Goal: Information Seeking & Learning: Find specific fact

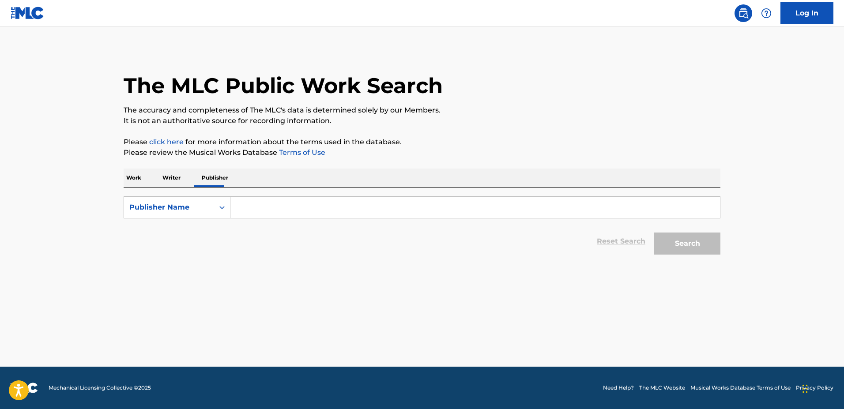
click at [289, 212] on input "Search Form" at bounding box center [476, 207] width 490 height 21
paste input "[PERSON_NAME] AND CO LP"
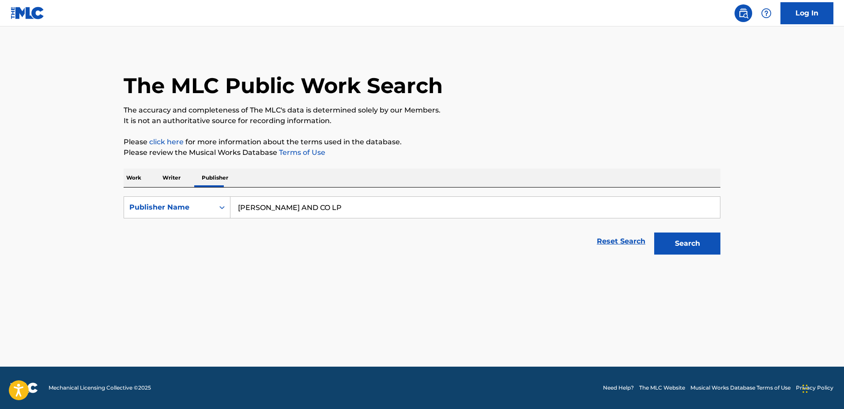
type input "[PERSON_NAME] AND CO LP"
click at [655, 233] on button "Search" at bounding box center [688, 244] width 66 height 22
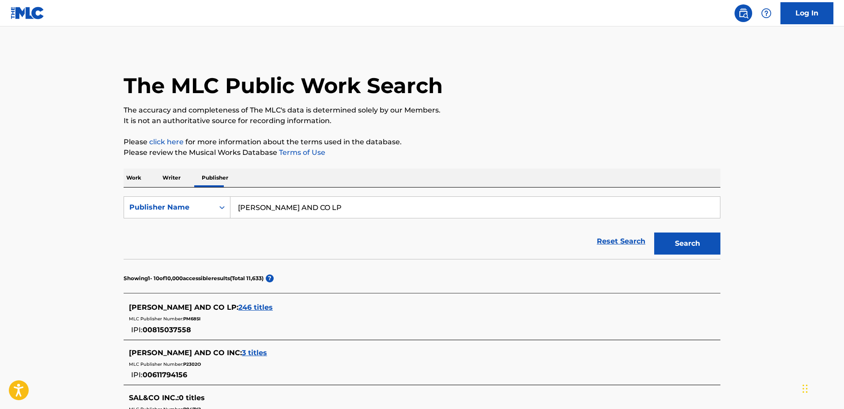
click at [238, 306] on span "246 titles" at bounding box center [255, 307] width 34 height 8
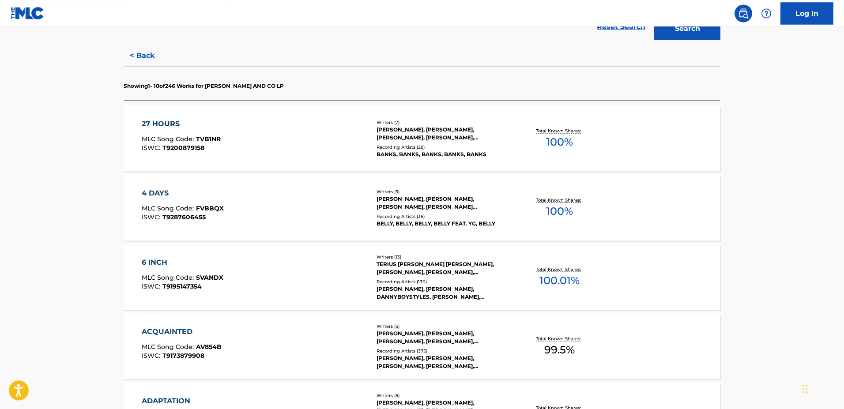
scroll to position [270, 0]
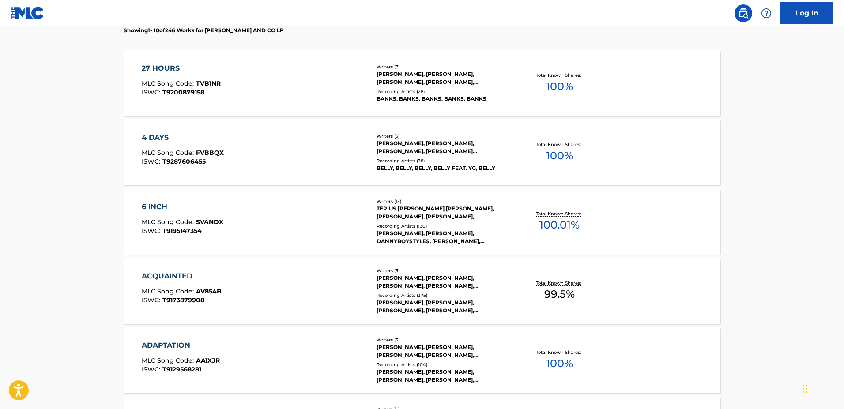
click at [332, 276] on div "ACQUAINTED MLC Song Code : AV854B ISWC : T9173879908" at bounding box center [255, 291] width 227 height 40
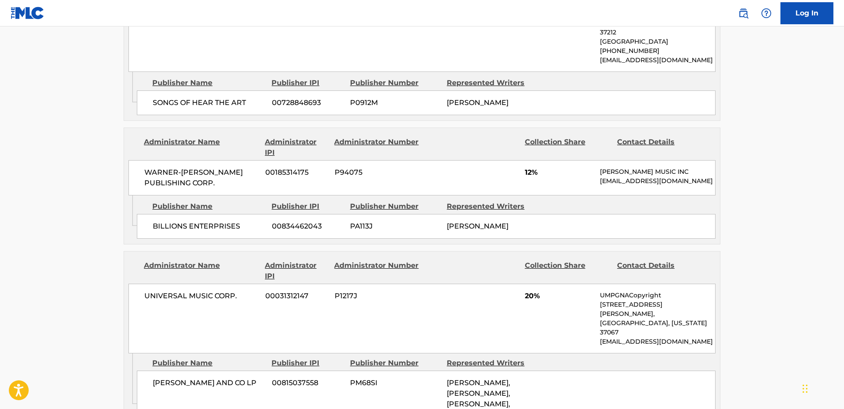
scroll to position [946, 0]
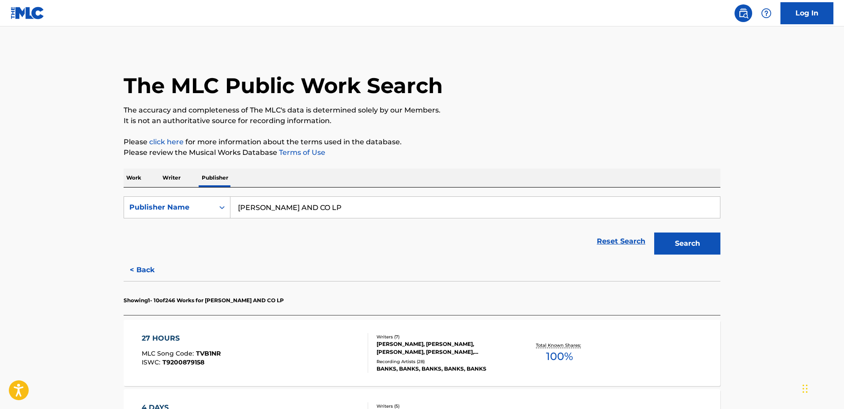
click at [243, 207] on input "[PERSON_NAME] AND CO LP" at bounding box center [476, 207] width 490 height 21
paste input "[PERSON_NAME] PUB"
type input "[PERSON_NAME] PUB"
click at [655, 233] on button "Search" at bounding box center [688, 244] width 66 height 22
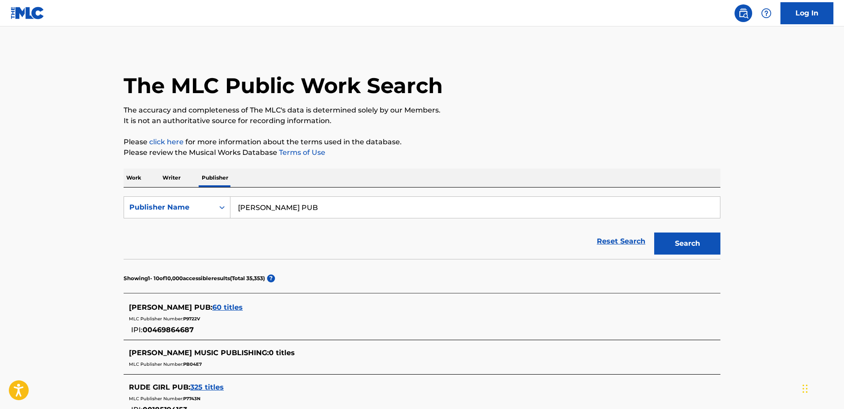
click at [212, 310] on span "60 titles" at bounding box center [227, 307] width 30 height 8
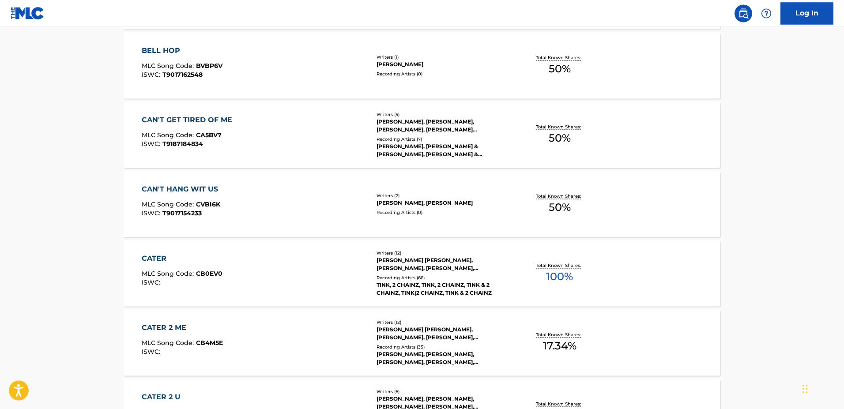
scroll to position [631, 0]
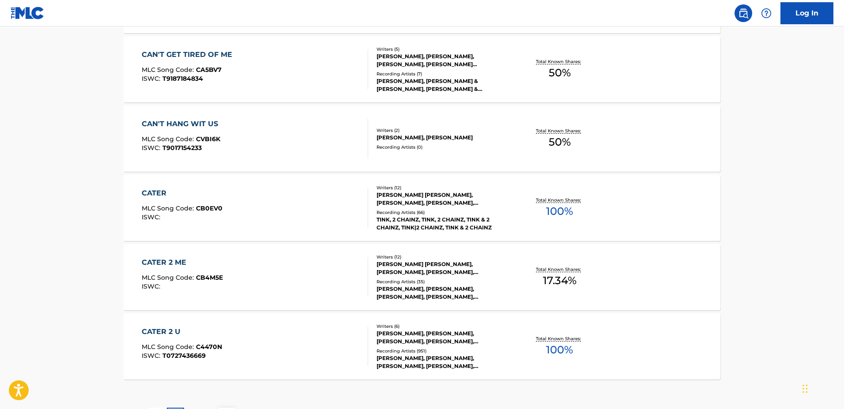
click at [161, 265] on div "CATER 2 ME" at bounding box center [182, 262] width 81 height 11
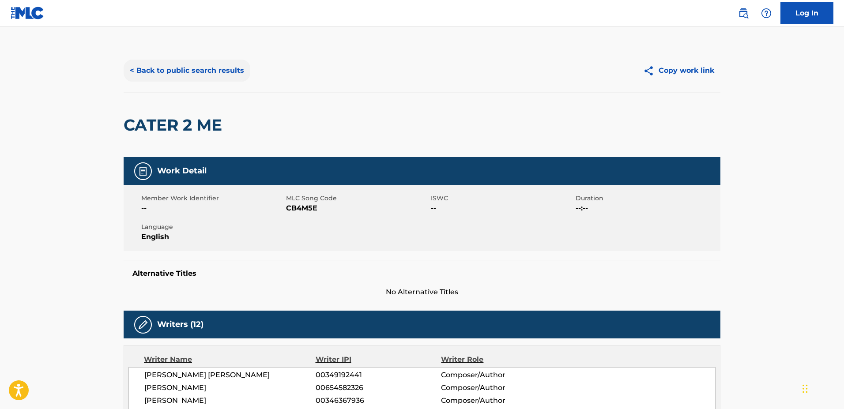
click at [213, 73] on button "< Back to public search results" at bounding box center [187, 71] width 127 height 22
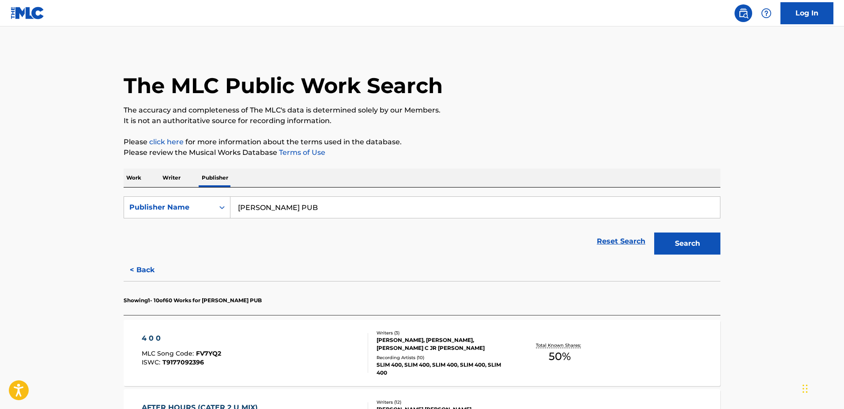
click at [263, 201] on input "[PERSON_NAME] PUB" at bounding box center [476, 207] width 490 height 21
paste input "Y LOVE MUSIC"
type input "RY LOVE MUSIC"
click at [655, 233] on button "Search" at bounding box center [688, 244] width 66 height 22
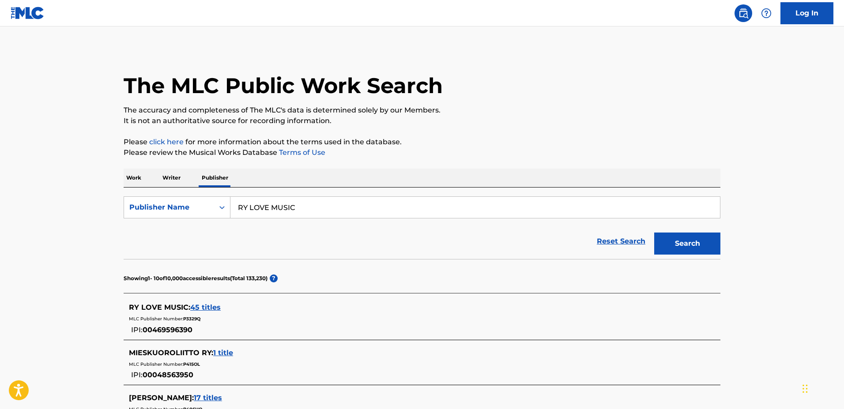
click at [215, 309] on span "45 titles" at bounding box center [205, 307] width 30 height 8
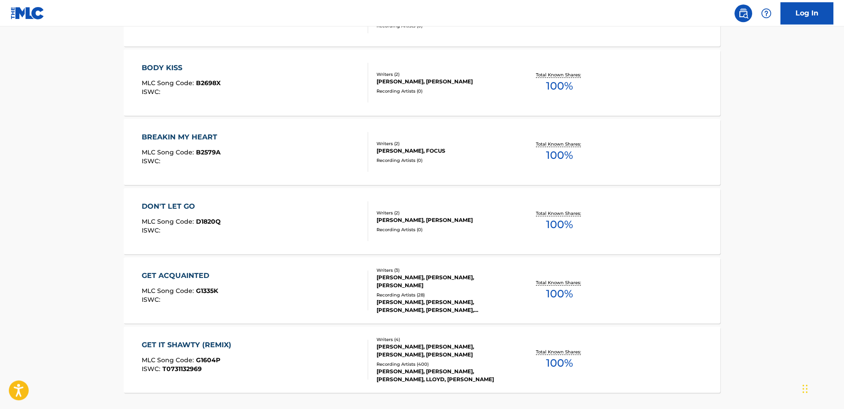
scroll to position [631, 0]
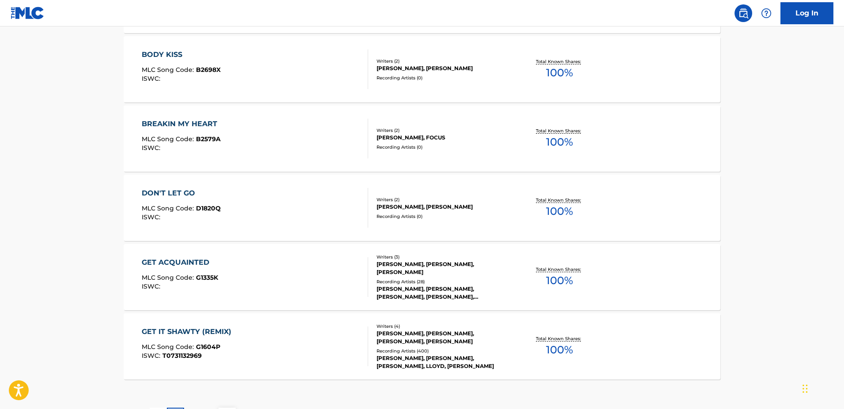
click at [171, 262] on div "GET ACQUAINTED" at bounding box center [180, 262] width 76 height 11
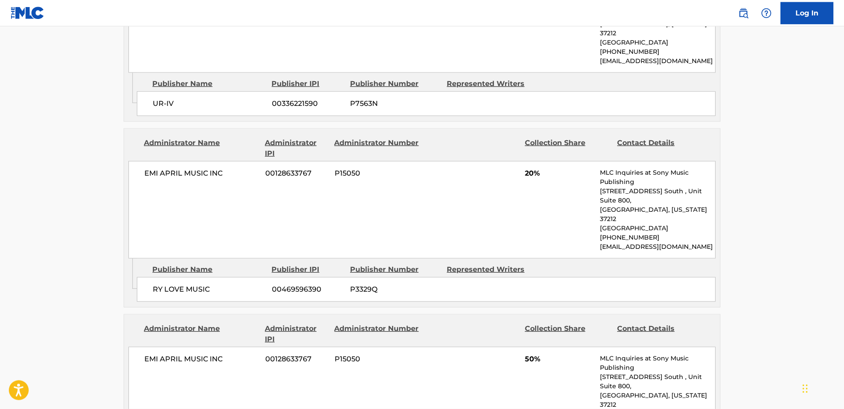
scroll to position [676, 0]
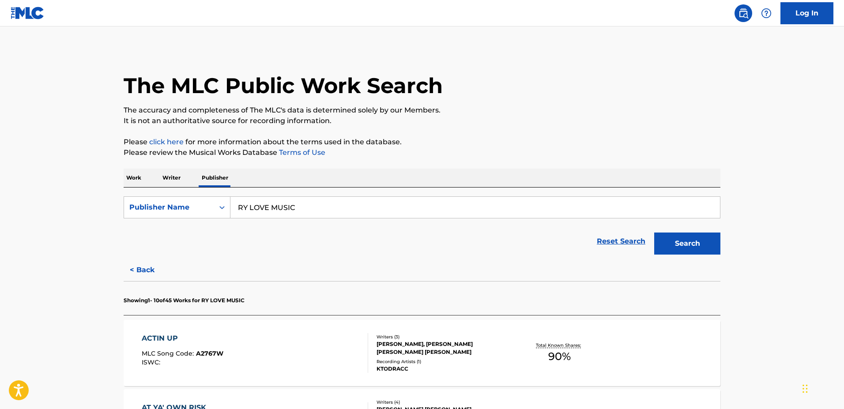
click at [261, 208] on input "RY LOVE MUSIC" at bounding box center [476, 207] width 490 height 21
paste input "SUPERMOON"
type input "SUPERMOON MUSIC"
click at [655, 233] on button "Search" at bounding box center [688, 244] width 66 height 22
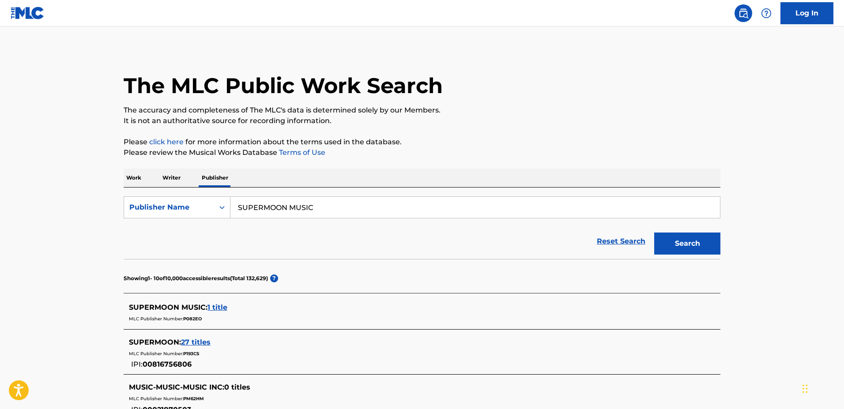
click at [226, 305] on span "1 title" at bounding box center [218, 307] width 20 height 8
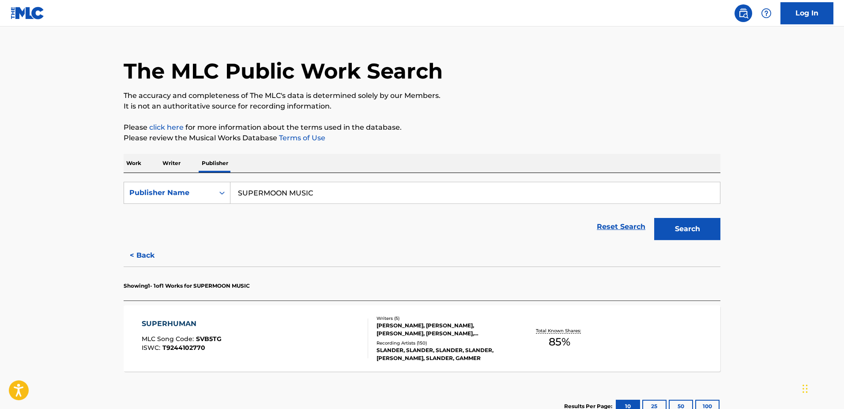
scroll to position [45, 0]
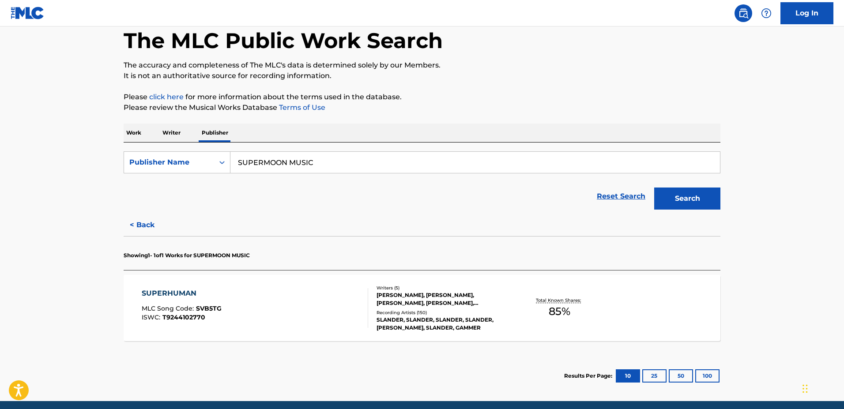
click at [248, 294] on div "SUPERHUMAN MLC Song Code : SVB5TG ISWC : T9244102770" at bounding box center [255, 308] width 227 height 40
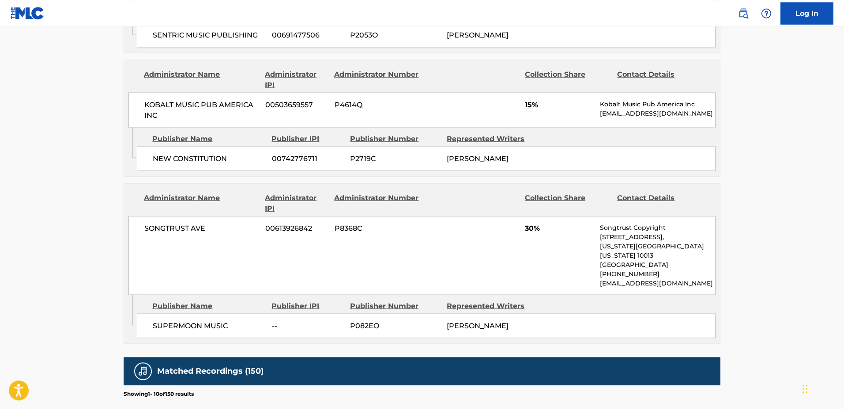
scroll to position [676, 0]
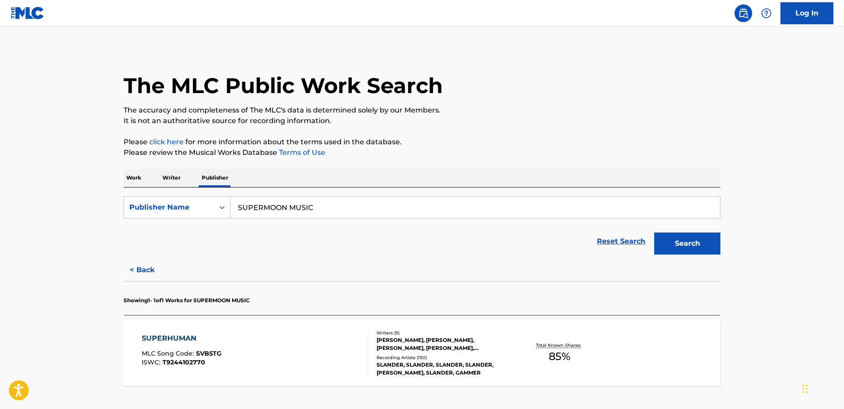
click at [253, 215] on input "SUPERMOON MUSIC" at bounding box center [476, 207] width 490 height 21
paste input "POWERHOUSE LIMITED"
type input "POWERHOUSE LIMITED"
click at [655, 233] on button "Search" at bounding box center [688, 244] width 66 height 22
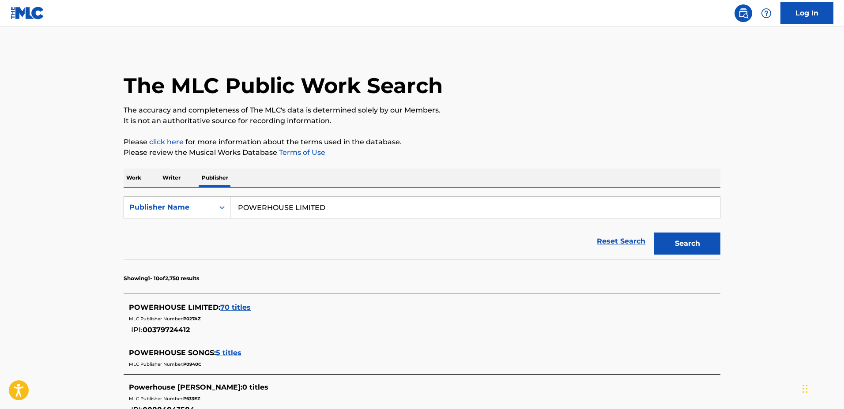
click at [227, 306] on span "70 titles" at bounding box center [235, 307] width 30 height 8
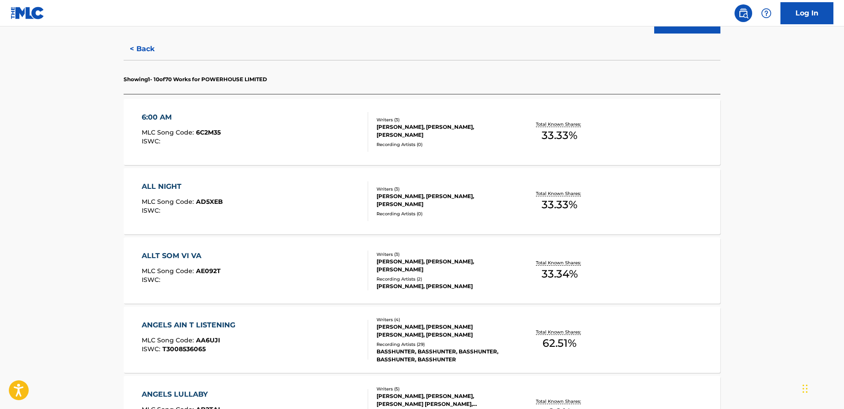
scroll to position [270, 0]
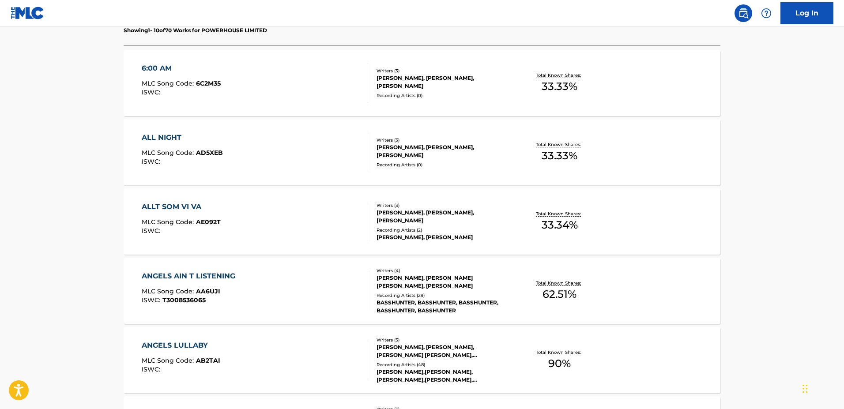
click at [221, 276] on div "ANGELS AIN T LISTENING" at bounding box center [191, 276] width 98 height 11
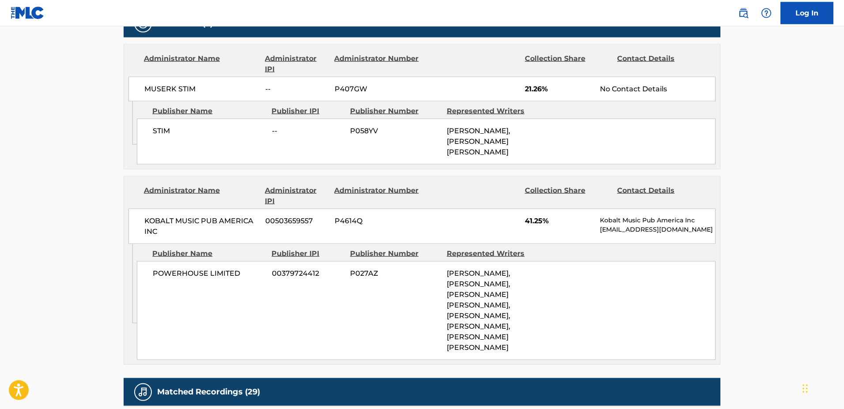
scroll to position [496, 0]
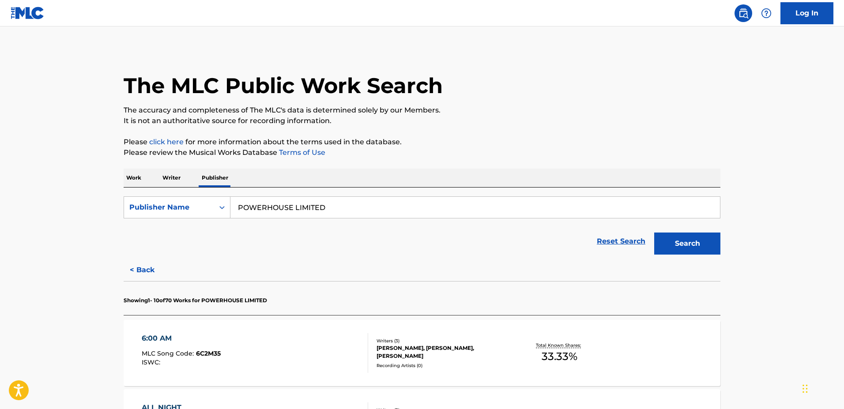
click at [271, 212] on input "POWERHOUSE LIMITED" at bounding box center [476, 207] width 490 height 21
paste input "ACID CASTLE MUSIC"
type input "ACID CASTLE MUSIC"
click at [655, 233] on button "Search" at bounding box center [688, 244] width 66 height 22
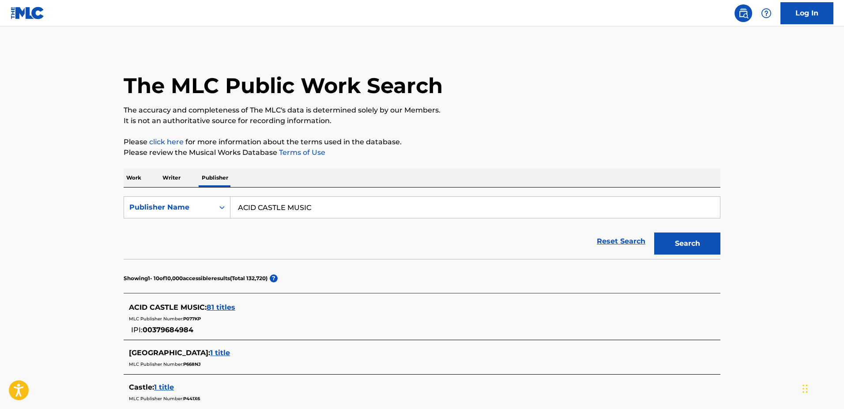
click at [231, 308] on span "81 titles" at bounding box center [221, 307] width 29 height 8
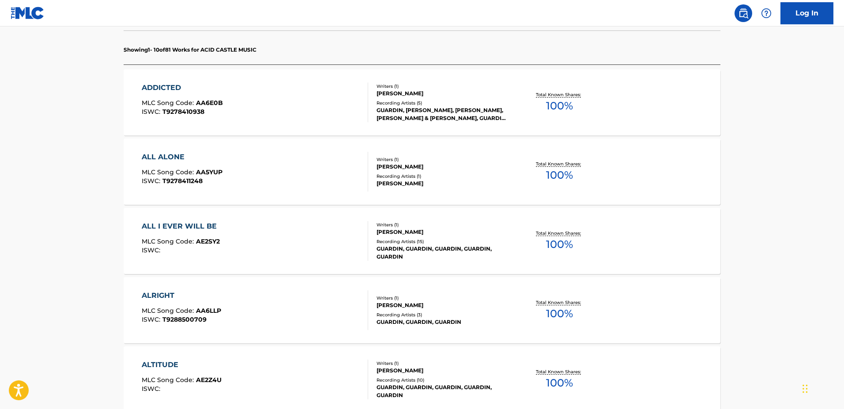
scroll to position [270, 0]
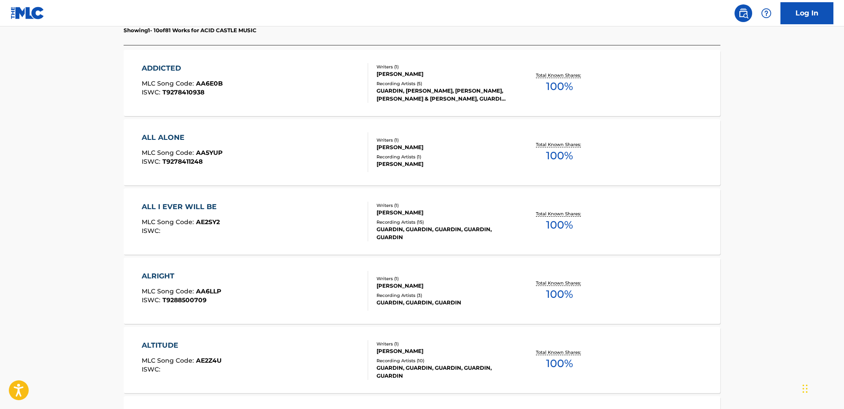
click at [157, 68] on div "ADDICTED" at bounding box center [182, 68] width 81 height 11
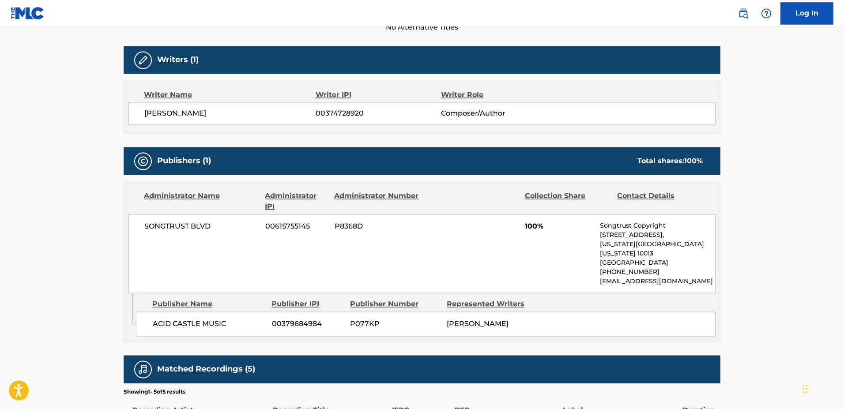
scroll to position [270, 0]
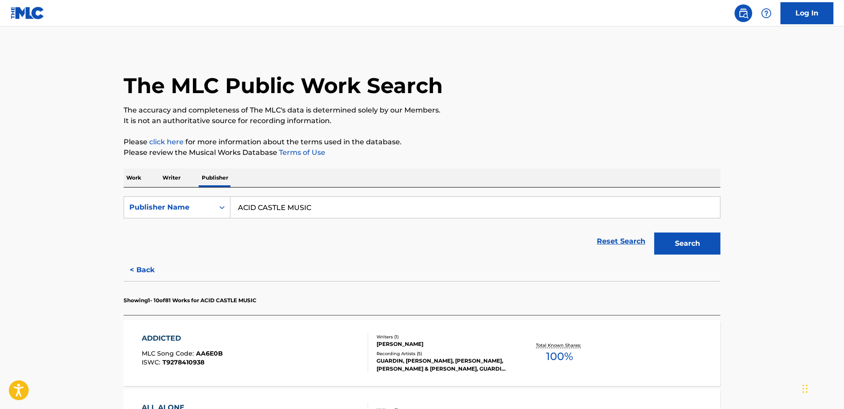
click at [246, 209] on input "ACID CASTLE MUSIC" at bounding box center [476, 207] width 490 height 21
paste input "LIVING MUSIC INC"
paste input "LIVING MUSIC IN"
type input "LIVING MUSIC INC"
click at [655, 233] on button "Search" at bounding box center [688, 244] width 66 height 22
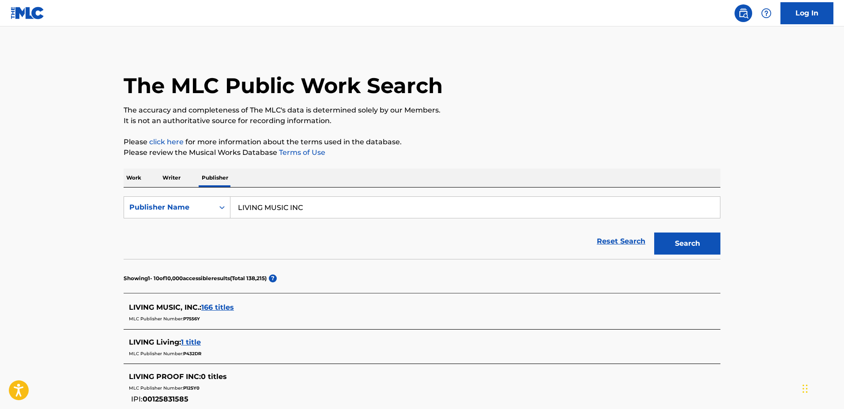
click at [105, 335] on main "The MLC Public Work Search The accuracy and completeness of The MLC's data is d…" at bounding box center [422, 392] width 844 height 732
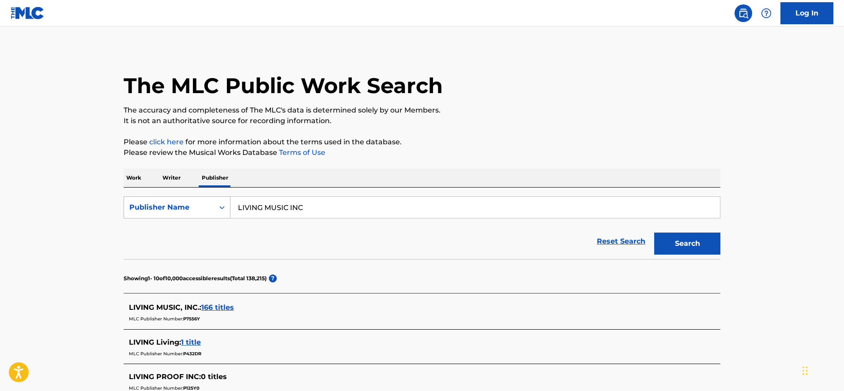
click at [158, 212] on div "Publisher Name" at bounding box center [168, 207] width 79 height 11
click at [163, 246] on div "MLC Publisher Number" at bounding box center [177, 252] width 106 height 22
click at [284, 212] on input "Search Form" at bounding box center [476, 207] width 490 height 21
paste input "P519UW"
click at [655, 233] on button "Search" at bounding box center [688, 244] width 66 height 22
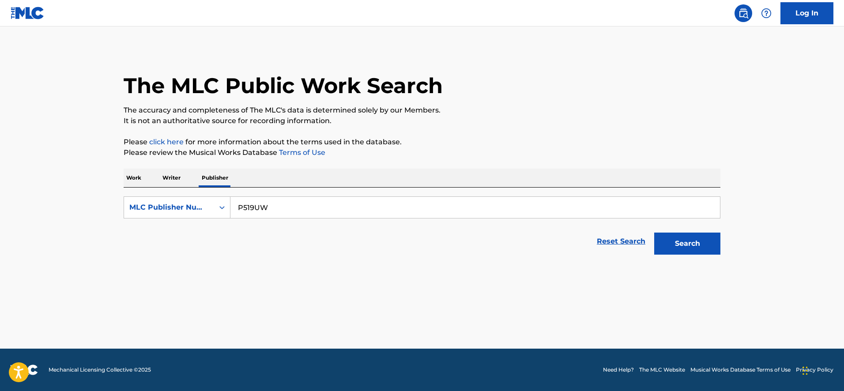
click at [655, 233] on button "Search" at bounding box center [688, 244] width 66 height 22
click at [242, 204] on input "P519UW" at bounding box center [476, 207] width 490 height 21
paste input "BUBALAS PUBLISHING"
type input "BUBALAS PUBLISHING"
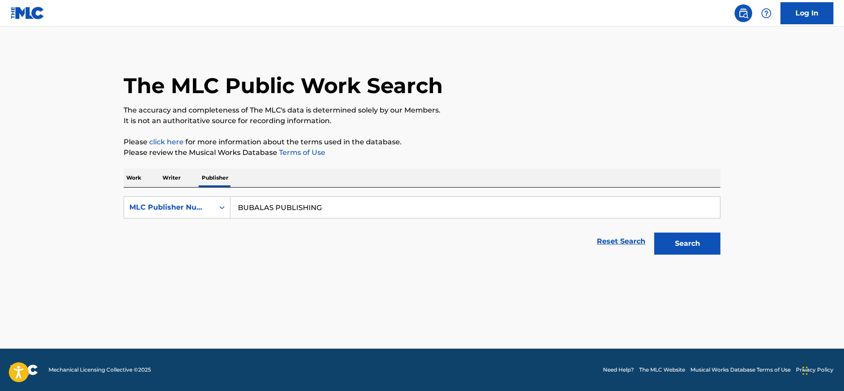
click at [655, 233] on button "Search" at bounding box center [688, 244] width 66 height 22
click at [222, 206] on icon "Search Form" at bounding box center [222, 207] width 9 height 9
click at [210, 229] on div "Publisher Name" at bounding box center [177, 230] width 106 height 22
click at [285, 227] on div "Reset Search Search" at bounding box center [422, 241] width 597 height 35
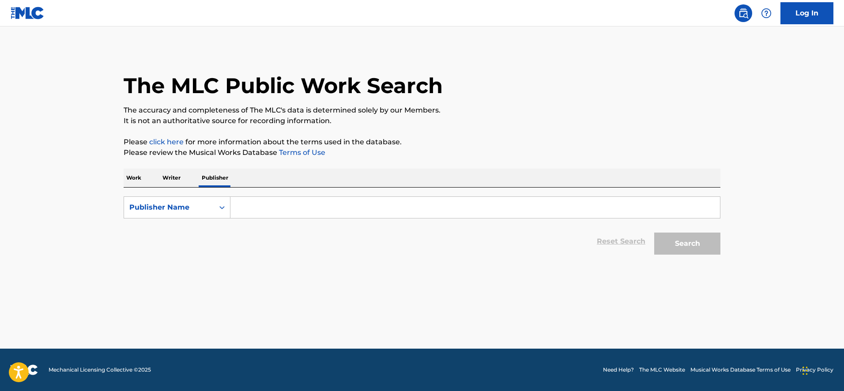
click at [284, 211] on input "Search Form" at bounding box center [476, 207] width 490 height 21
paste input "BUBALAS PUBLISHING"
type input "BUBALAS PUBLISHING"
click at [655, 233] on button "Search" at bounding box center [688, 244] width 66 height 22
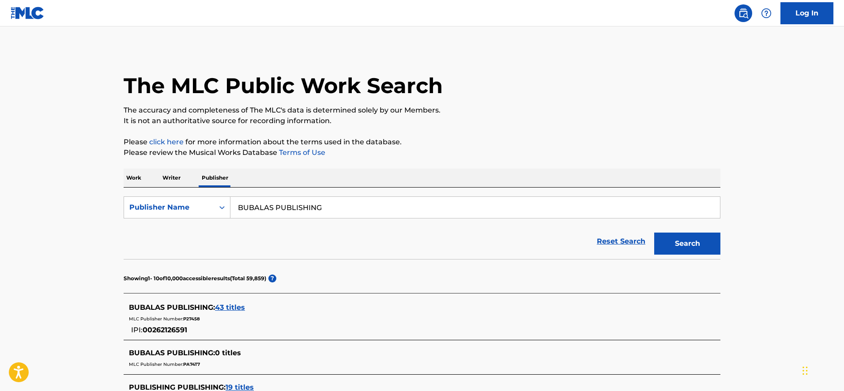
click at [234, 307] on span "43 titles" at bounding box center [230, 307] width 30 height 8
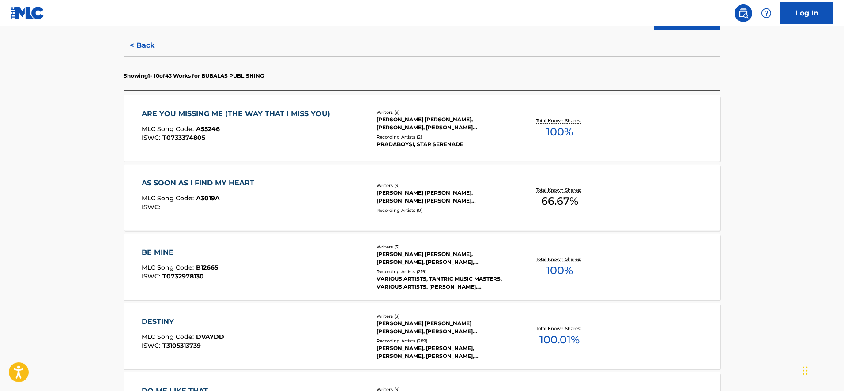
scroll to position [225, 0]
click at [165, 320] on div "DESTINY" at bounding box center [183, 321] width 83 height 11
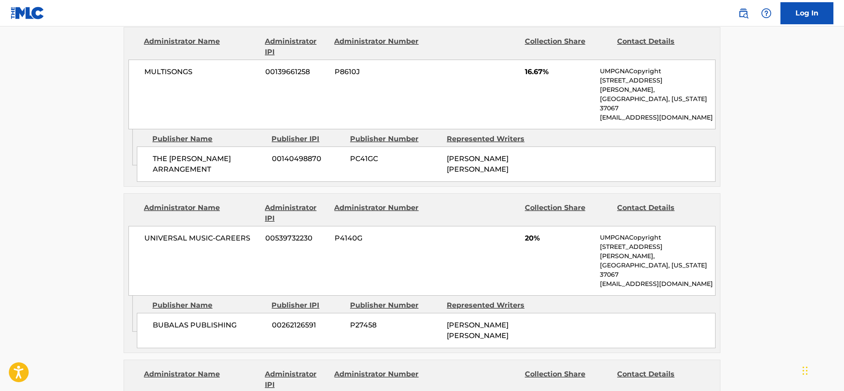
scroll to position [856, 0]
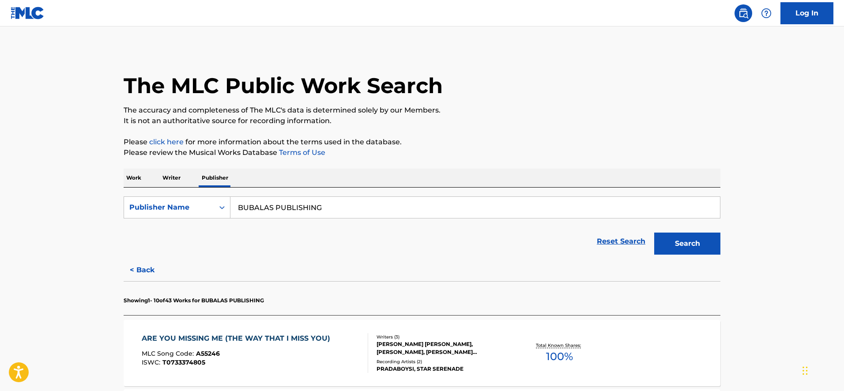
click at [250, 214] on input "BUBALAS PUBLISHING" at bounding box center [476, 207] width 490 height 21
paste input "P8100Q"
click at [255, 204] on input "P8100Q" at bounding box center [476, 207] width 490 height 21
paste input "[PERSON_NAME] MUSIC"
type input "[PERSON_NAME] MUSIC"
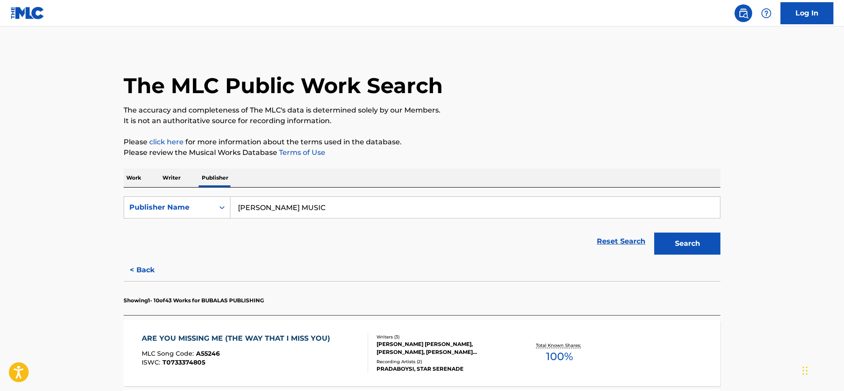
click at [655, 233] on button "Search" at bounding box center [688, 244] width 66 height 22
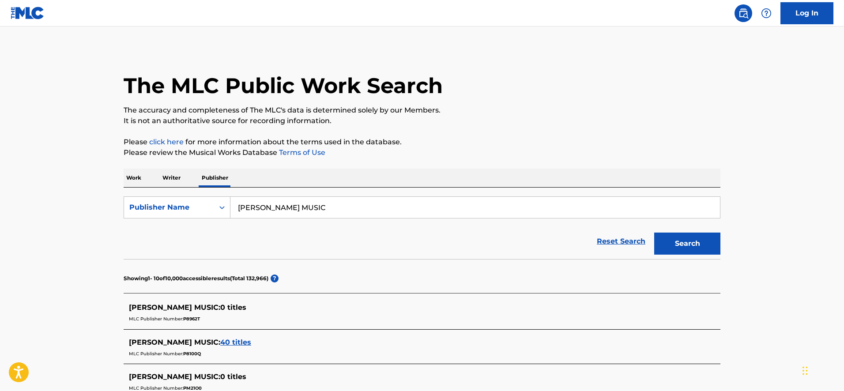
click at [239, 341] on span "40 titles" at bounding box center [235, 342] width 31 height 8
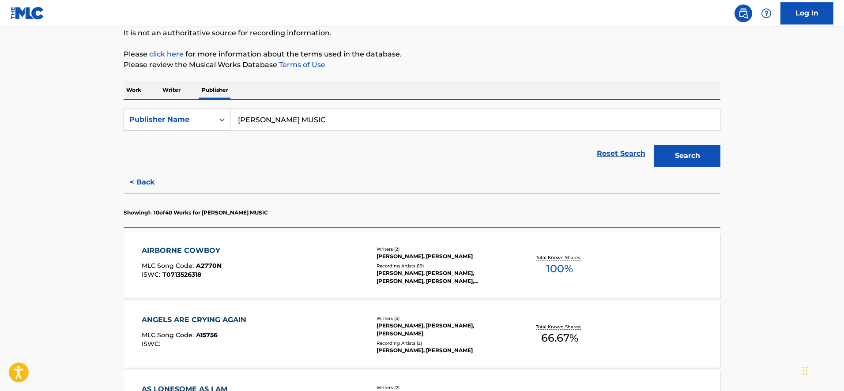
scroll to position [225, 0]
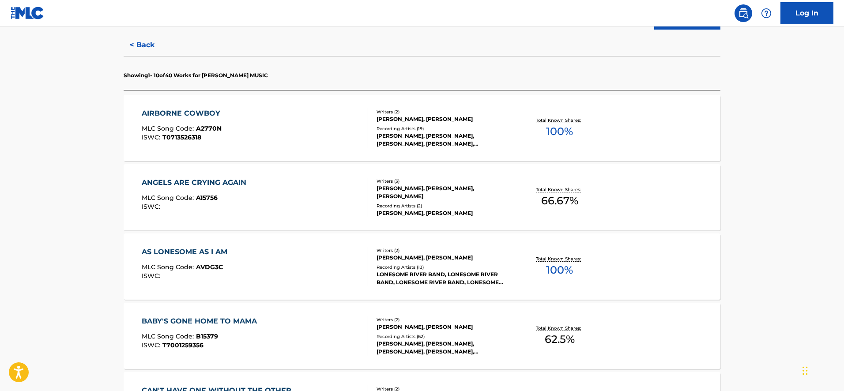
click at [227, 317] on div "BABY'S GONE HOME TO MAMA" at bounding box center [202, 321] width 120 height 11
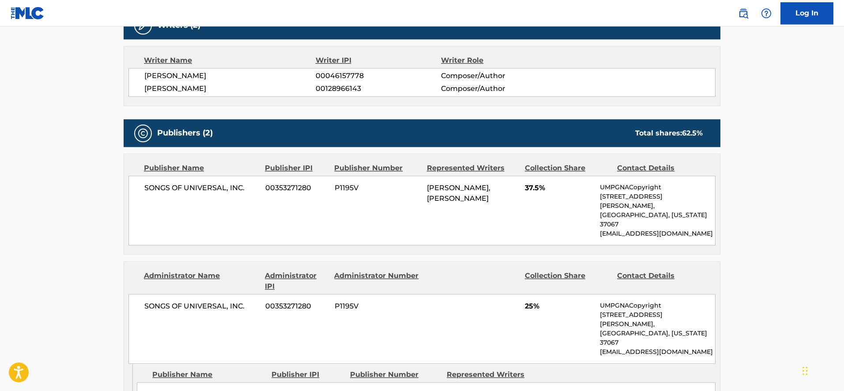
scroll to position [315, 0]
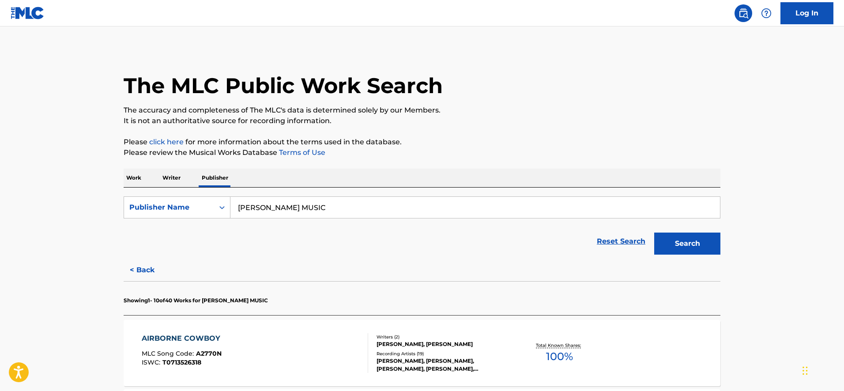
click at [275, 207] on input "[PERSON_NAME] MUSIC" at bounding box center [476, 207] width 490 height 21
paste input "ED. MUS. POLYGRAM SA-DISCORAMA"
type input "ED. MUS. POLYGRAM SA-DISCORAMA"
click at [655, 233] on button "Search" at bounding box center [688, 244] width 66 height 22
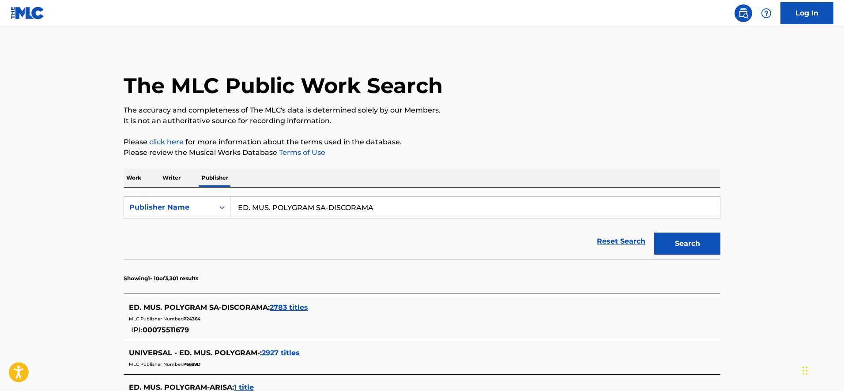
click at [294, 303] on div "ED. MUS. POLYGRAM SA-DISCORAMA : 2783 titles" at bounding box center [411, 308] width 564 height 11
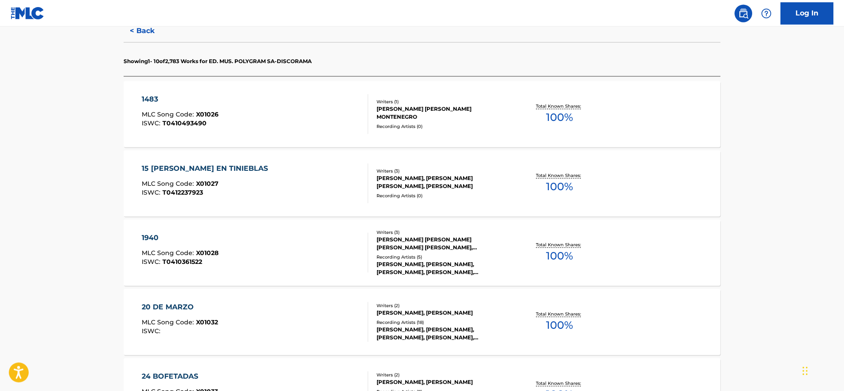
scroll to position [315, 0]
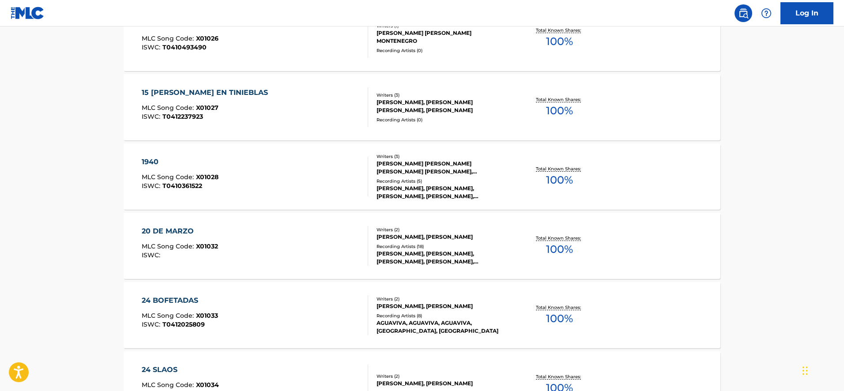
click at [167, 228] on div "20 DE MARZO" at bounding box center [180, 231] width 76 height 11
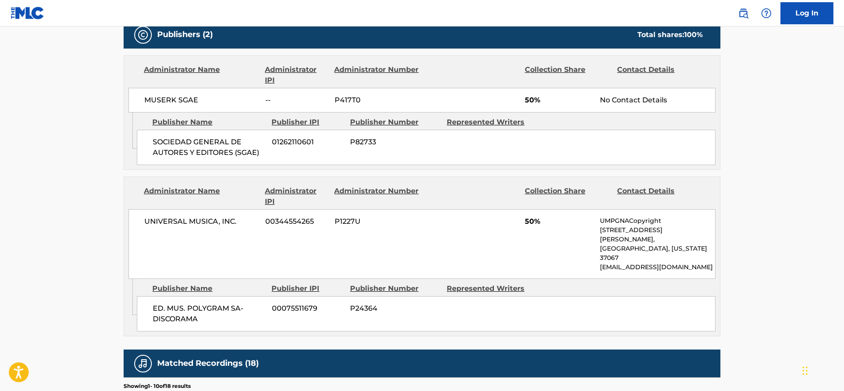
scroll to position [405, 0]
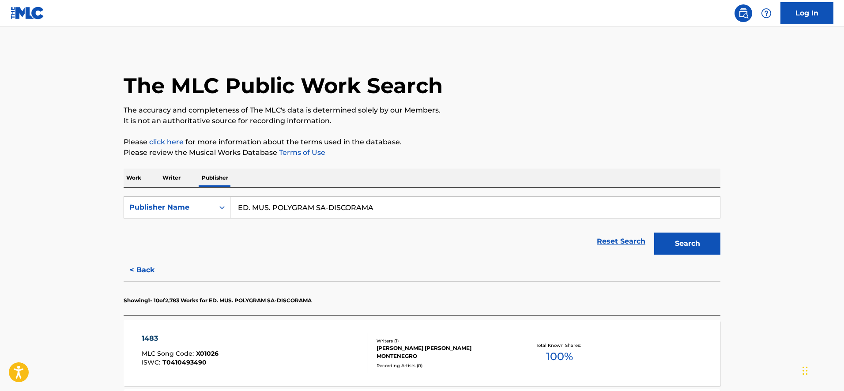
click at [273, 205] on input "ED. MUS. POLYGRAM SA-DISCORAMA" at bounding box center [476, 207] width 490 height 21
paste input "P7284M"
click at [655, 233] on button "Search" at bounding box center [688, 244] width 66 height 22
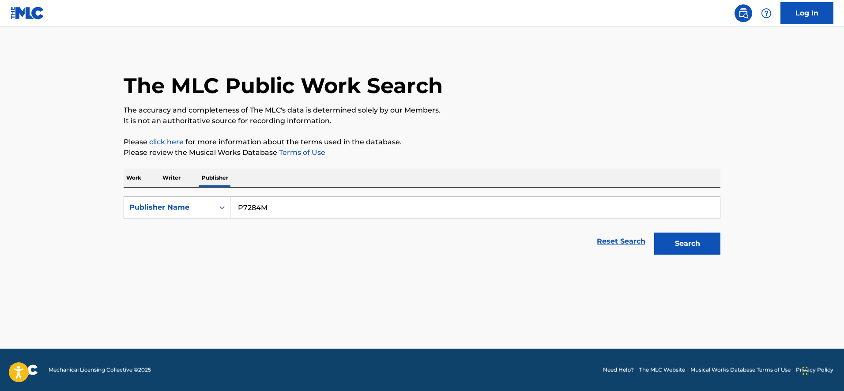
click at [260, 205] on input "P7284M" at bounding box center [476, 207] width 490 height 21
paste input "ANTEAJOY PUBL."
type input "ANTEAJOY PUBL."
click at [655, 233] on button "Search" at bounding box center [688, 244] width 66 height 22
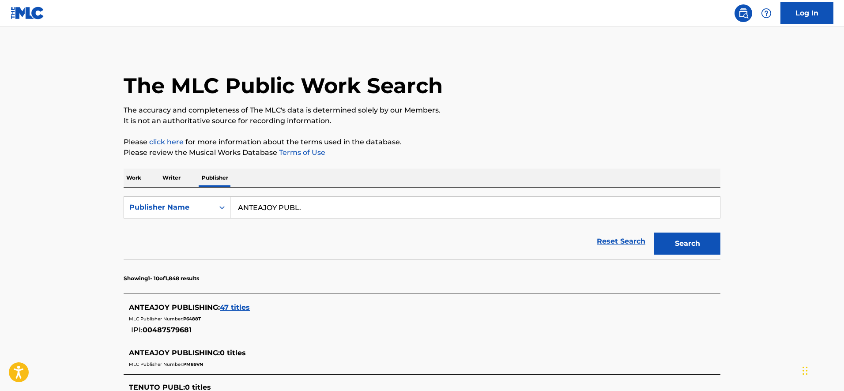
click at [233, 303] on div "ANTEAJOY PUBLISHING : 47 titles" at bounding box center [411, 308] width 564 height 11
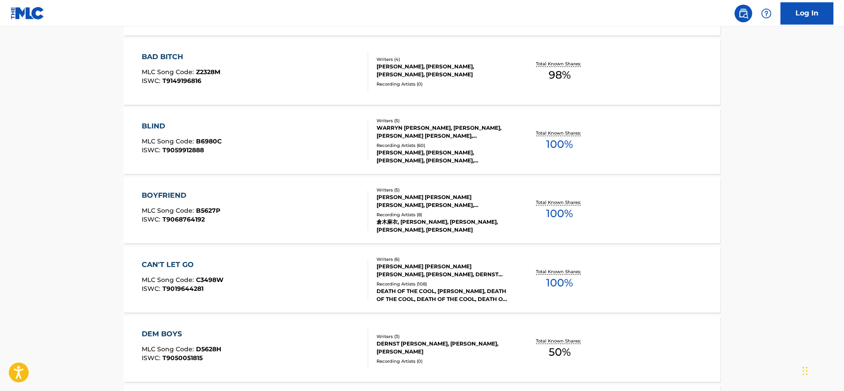
scroll to position [450, 0]
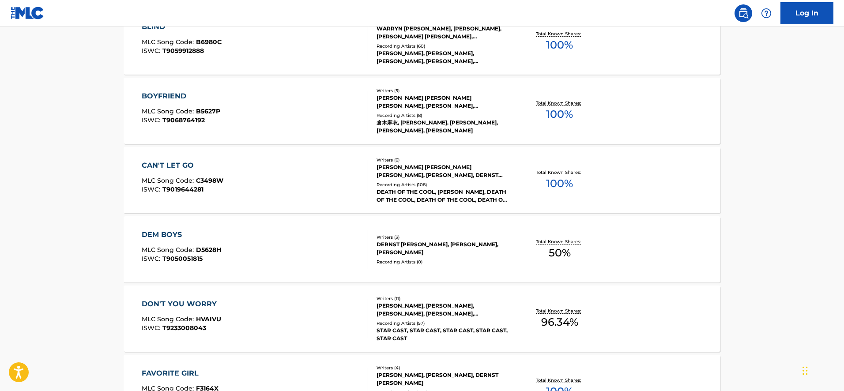
click at [191, 300] on div "DON'T YOU WORRY" at bounding box center [181, 304] width 79 height 11
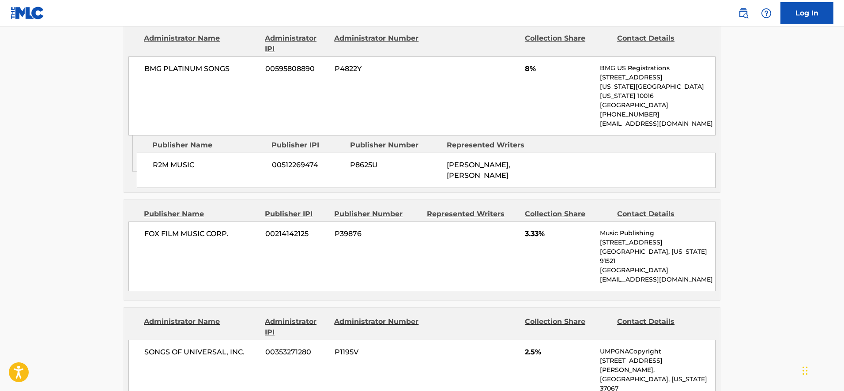
scroll to position [1081, 0]
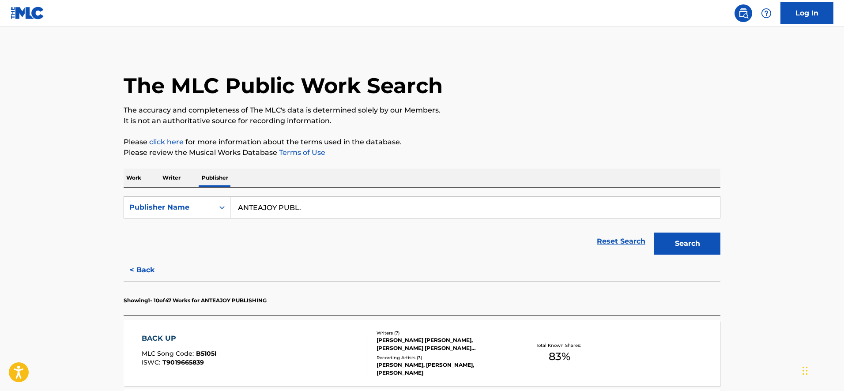
click at [265, 202] on input "ANTEAJOY PUBL." at bounding box center [476, 207] width 490 height 21
paste input "BUBINGA LIMITED"
type input "BUBINGA LIMITED"
click at [655, 233] on button "Search" at bounding box center [688, 244] width 66 height 22
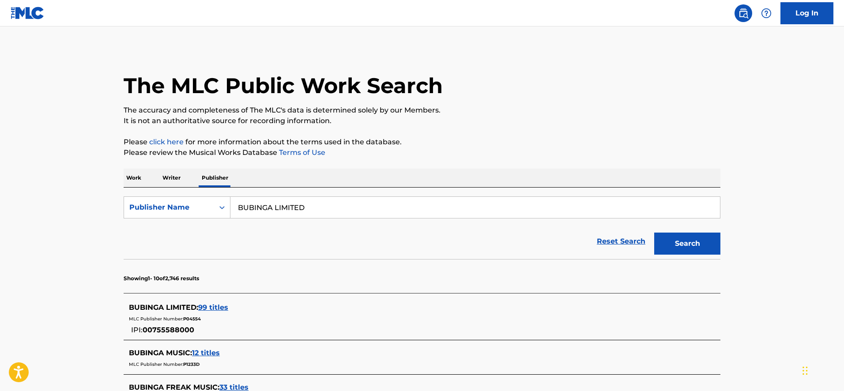
click at [223, 310] on span "99 titles" at bounding box center [213, 307] width 30 height 8
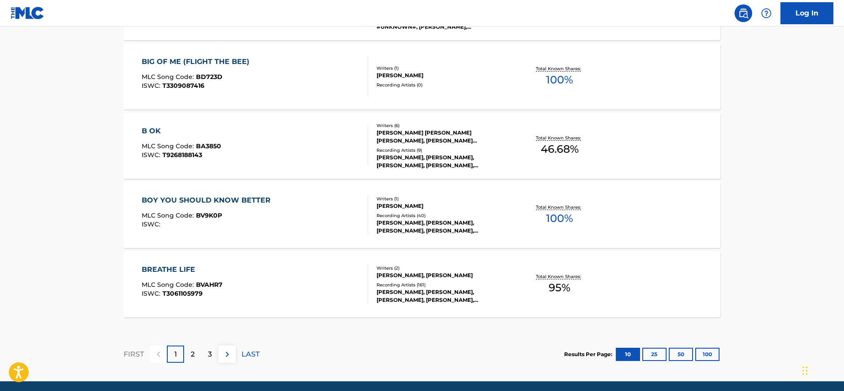
scroll to position [721, 0]
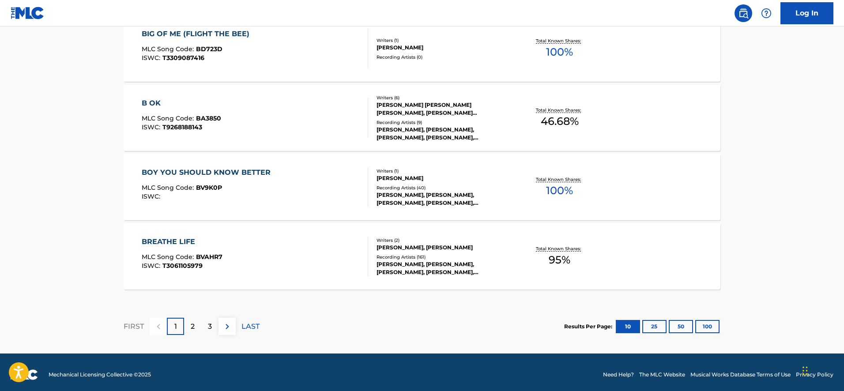
click at [156, 104] on div "B OK" at bounding box center [181, 103] width 79 height 11
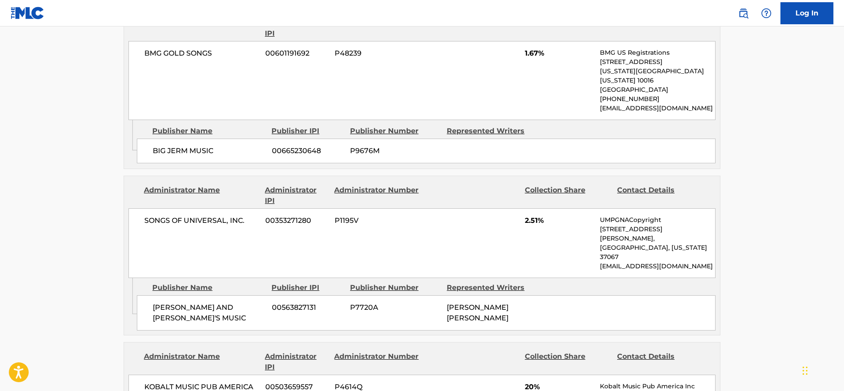
scroll to position [811, 0]
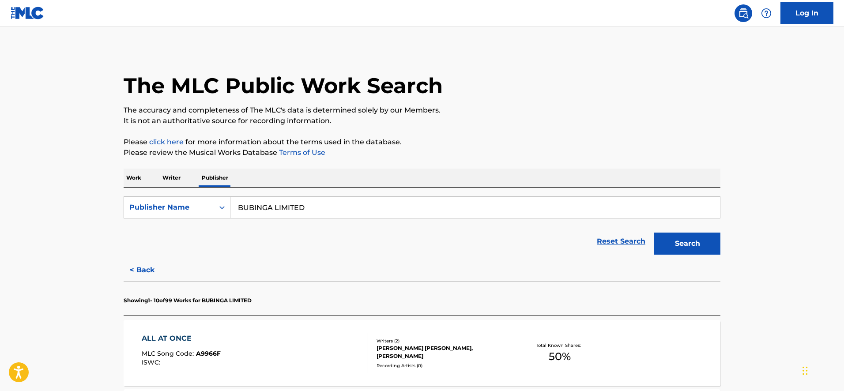
click at [266, 219] on form "SearchWithCriteria1c08880c-521a-4c69-b014-bdef996be564 Publisher Name BUBINGA L…" at bounding box center [422, 228] width 597 height 63
click at [265, 212] on input "BUBINGA LIMITED" at bounding box center [476, 207] width 490 height 21
paste input "DOUBLE VINYL"
type input "DOUBLE VINYL"
click at [655, 233] on button "Search" at bounding box center [688, 244] width 66 height 22
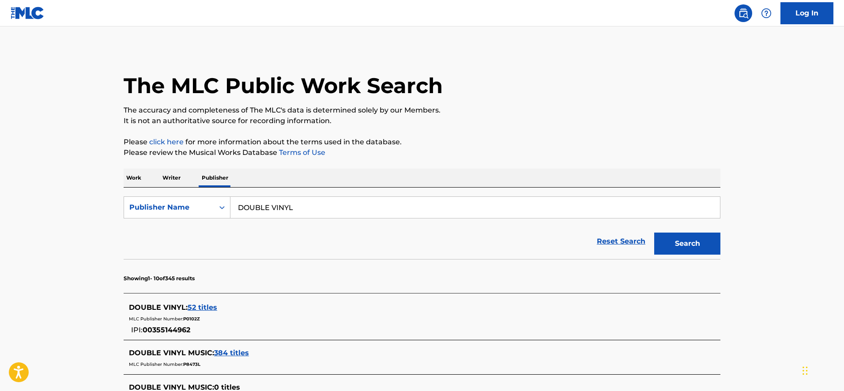
click at [208, 306] on span "52 titles" at bounding box center [203, 307] width 30 height 8
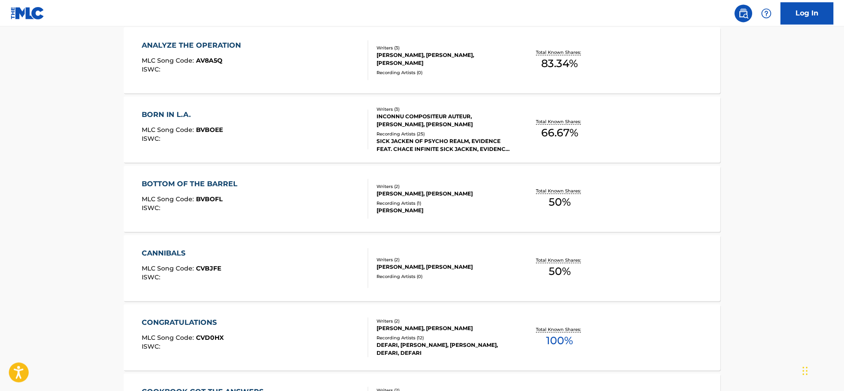
scroll to position [360, 0]
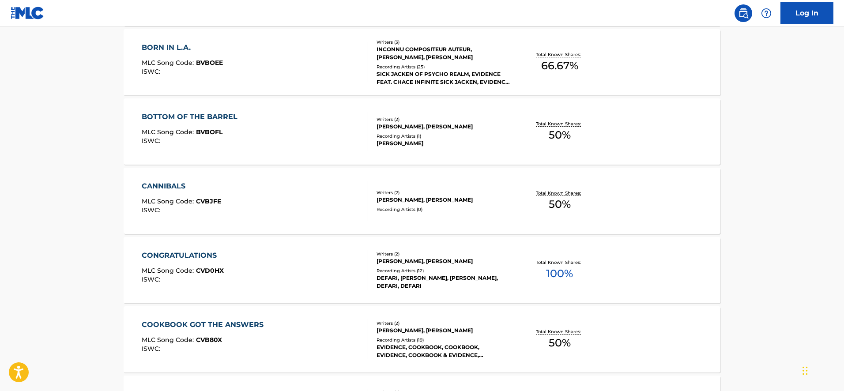
click at [178, 252] on div "CONGRATULATIONS" at bounding box center [183, 255] width 82 height 11
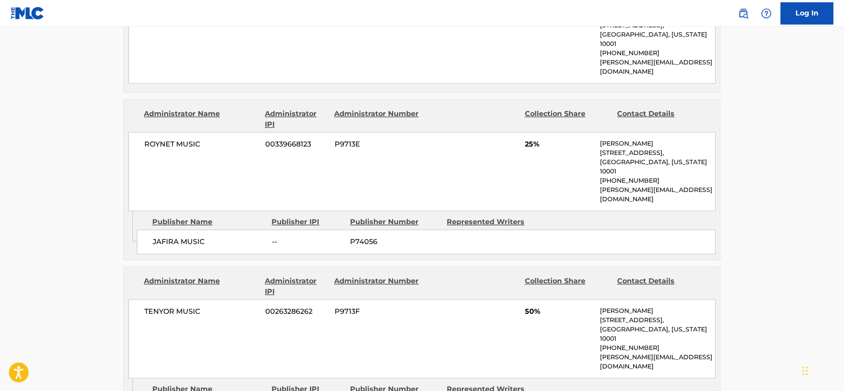
scroll to position [496, 0]
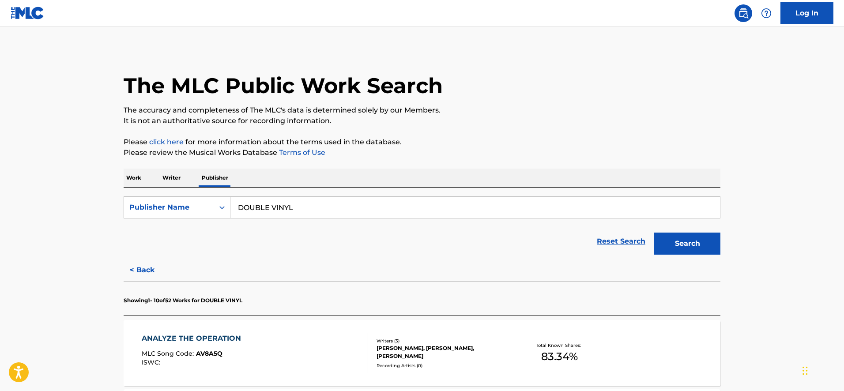
click at [274, 205] on input "DOUBLE VINYL" at bounding box center [476, 207] width 490 height 21
paste input "[PERSON_NAME] MUSIC GROUP"
type input "[PERSON_NAME] MUSIC GROUP"
click at [655, 233] on button "Search" at bounding box center [688, 244] width 66 height 22
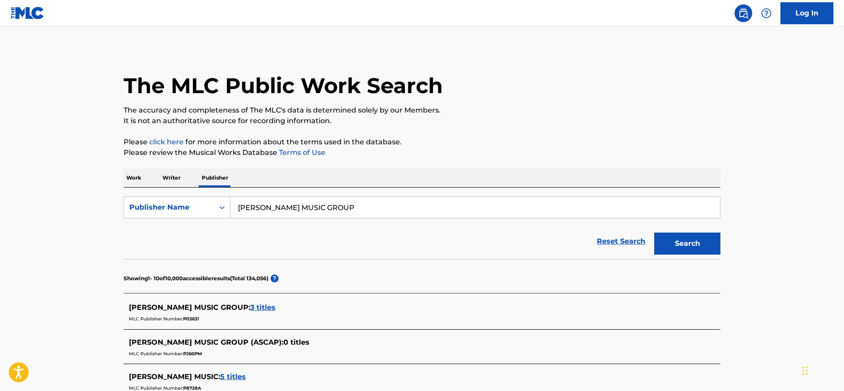
click at [266, 307] on span "3 titles" at bounding box center [262, 307] width 25 height 8
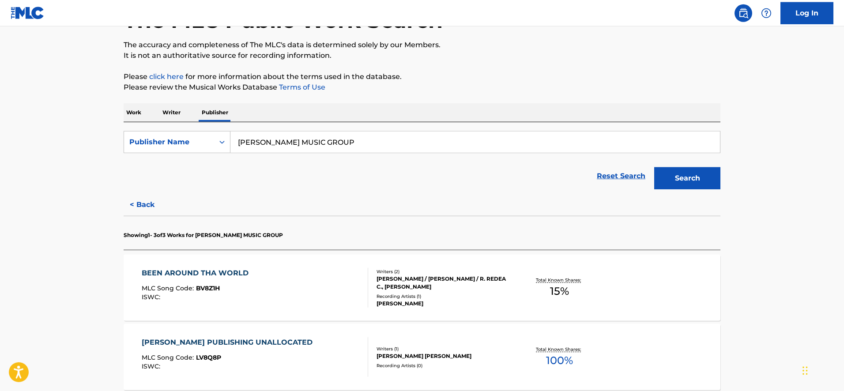
scroll to position [236, 0]
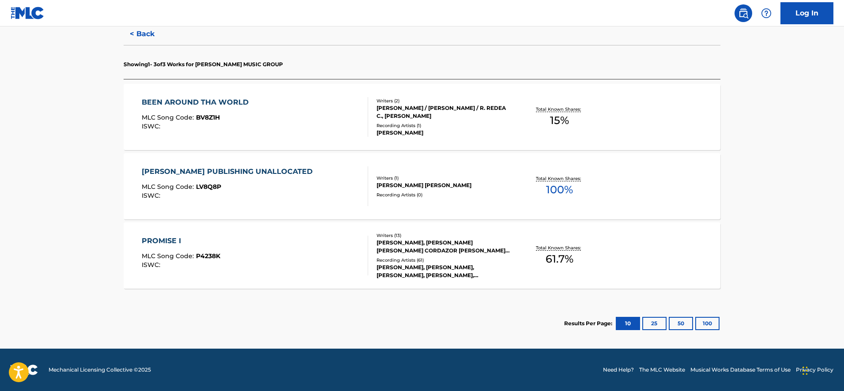
click at [164, 240] on div "PROMISE I" at bounding box center [181, 241] width 79 height 11
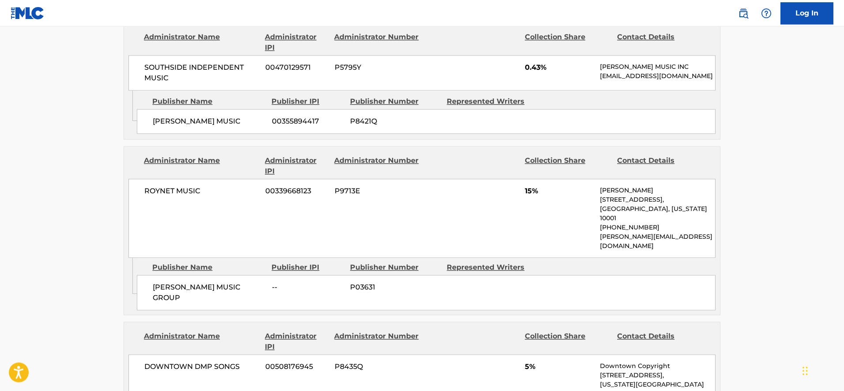
scroll to position [1126, 0]
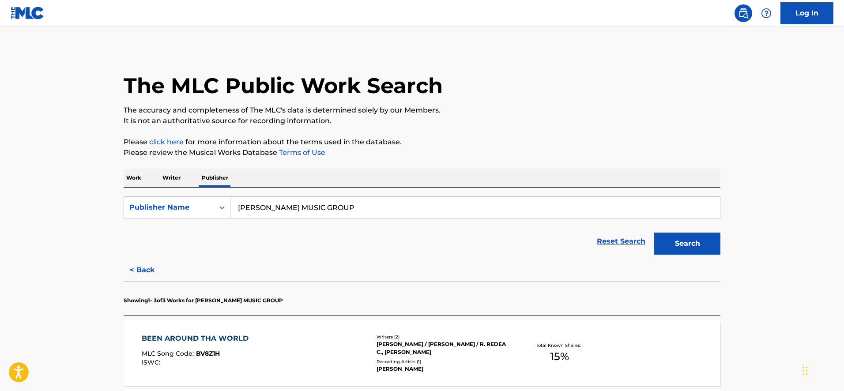
click at [311, 206] on input "[PERSON_NAME] MUSIC GROUP" at bounding box center [476, 207] width 490 height 21
type input "still birth"
click at [655, 233] on button "Search" at bounding box center [688, 244] width 66 height 22
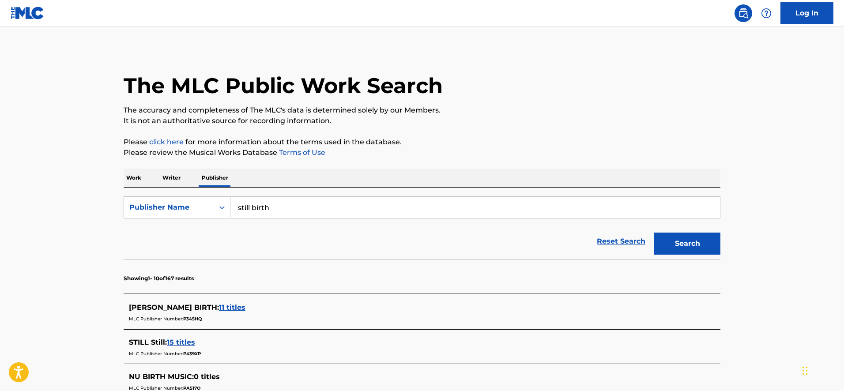
click at [183, 178] on div "Work Writer Publisher" at bounding box center [422, 178] width 597 height 19
click at [177, 175] on p "Writer" at bounding box center [171, 178] width 23 height 19
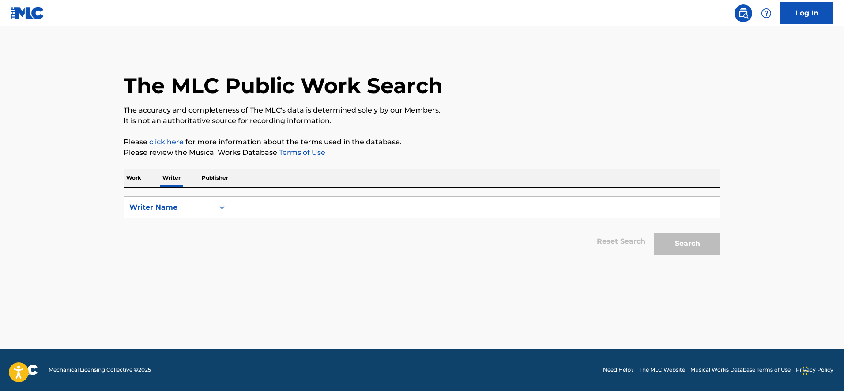
click at [261, 206] on input "Search Form" at bounding box center [476, 207] width 490 height 21
click at [655, 233] on button "Search" at bounding box center [688, 244] width 66 height 22
click at [715, 243] on button "Search" at bounding box center [688, 244] width 66 height 22
click at [678, 248] on button "Search" at bounding box center [688, 244] width 66 height 22
click at [291, 201] on input "schneegurt" at bounding box center [476, 207] width 490 height 21
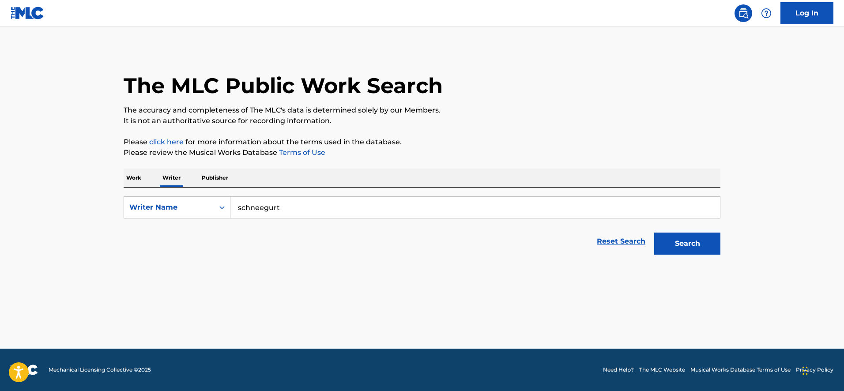
click at [291, 201] on input "schneegurt" at bounding box center [476, 207] width 490 height 21
paste input "APPLAUSE AND ENCORE MUSIC"
click at [655, 233] on button "Search" at bounding box center [688, 244] width 66 height 22
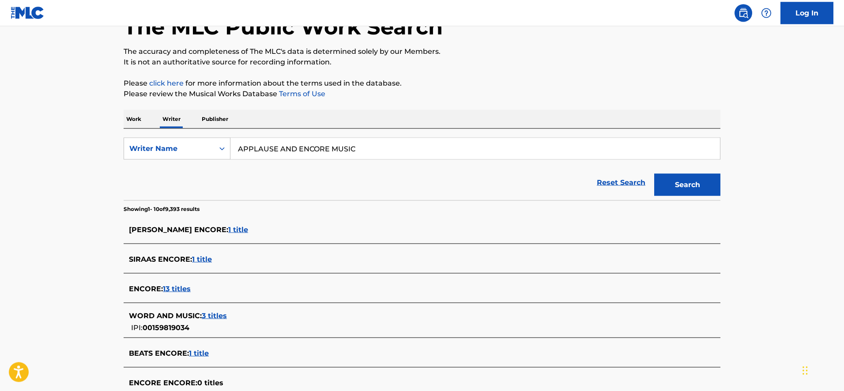
scroll to position [135, 0]
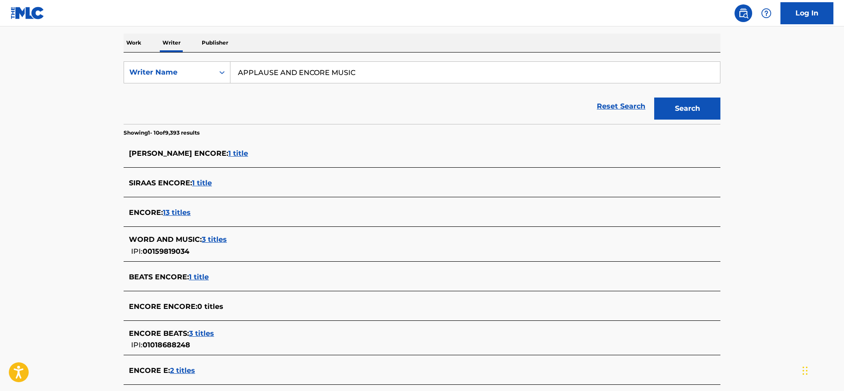
click at [84, 292] on main "The MLC Public Work Search The accuracy and completeness of The MLC's data is d…" at bounding box center [422, 192] width 844 height 603
click at [271, 78] on input "APPLAUSE AND ENCORE MUSIC" at bounding box center [476, 72] width 490 height 21
paste input "SONGS OF GOLGOTHA"
type input "SONGS OF GOLGOTHA"
click at [655, 98] on button "Search" at bounding box center [688, 109] width 66 height 22
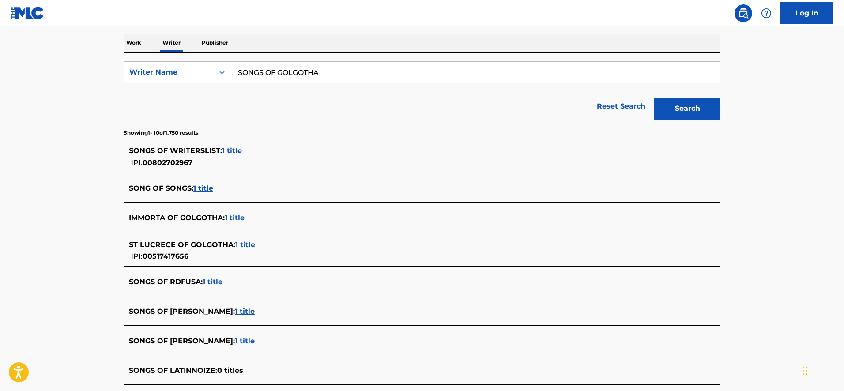
click at [83, 204] on main "The MLC Public Work Search The accuracy and completeness of The MLC's data is d…" at bounding box center [422, 192] width 844 height 603
click at [214, 44] on p "Publisher" at bounding box center [215, 43] width 32 height 19
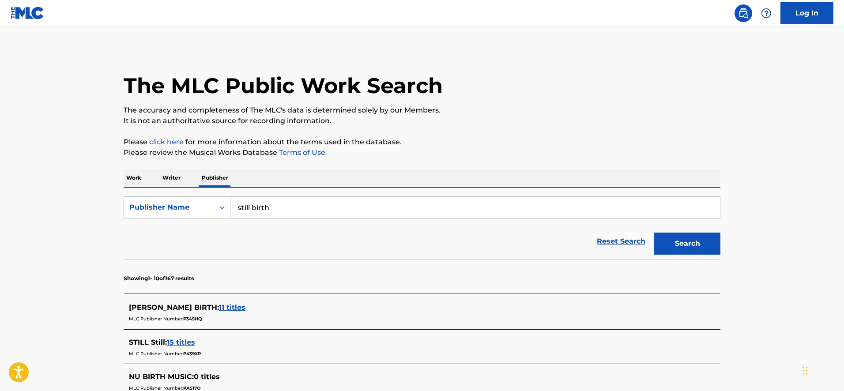
click at [292, 205] on input "still birth" at bounding box center [476, 207] width 490 height 21
paste input "P8376S"
click at [266, 215] on input "P8376S" at bounding box center [476, 207] width 490 height 21
paste input "APPLAUSE AND ENCORE MUSIC"
type input "APPLAUSE AND ENCORE MUSIC"
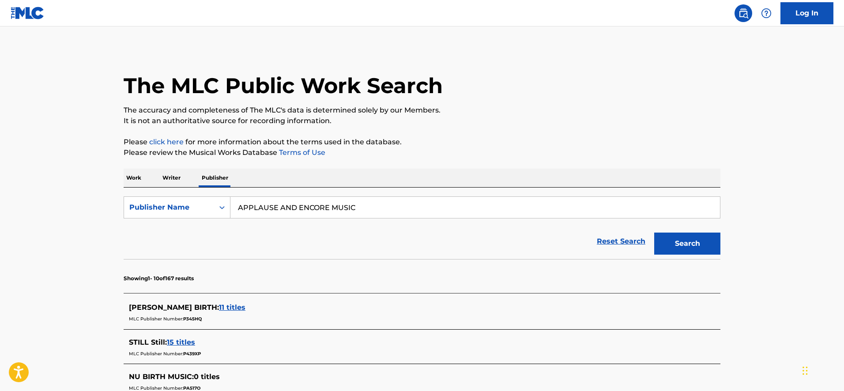
click at [655, 233] on button "Search" at bounding box center [688, 244] width 66 height 22
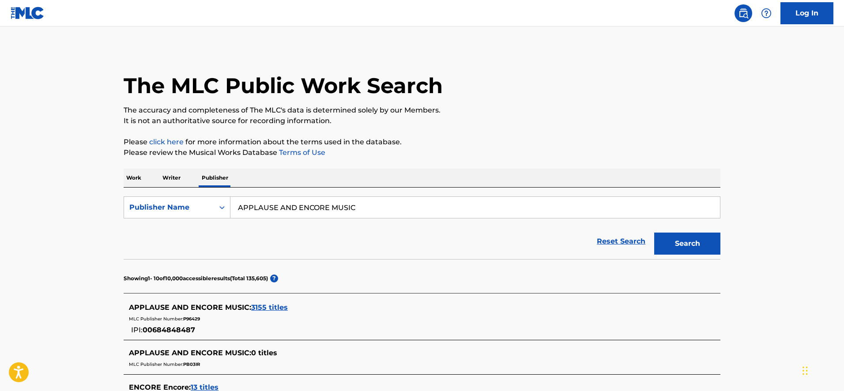
click at [274, 306] on span "3155 titles" at bounding box center [269, 307] width 37 height 8
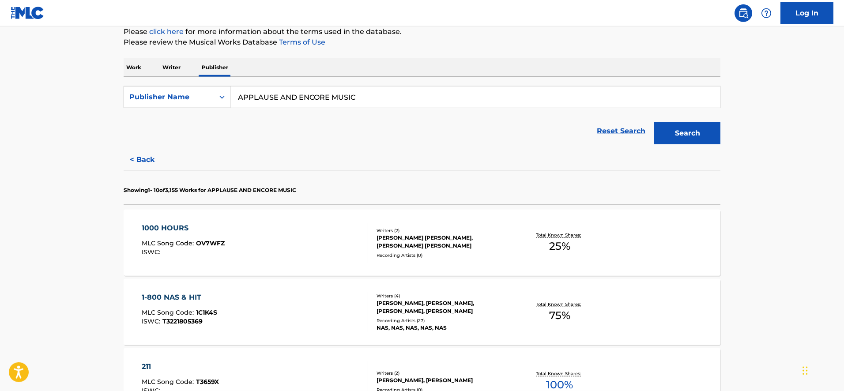
scroll to position [95, 0]
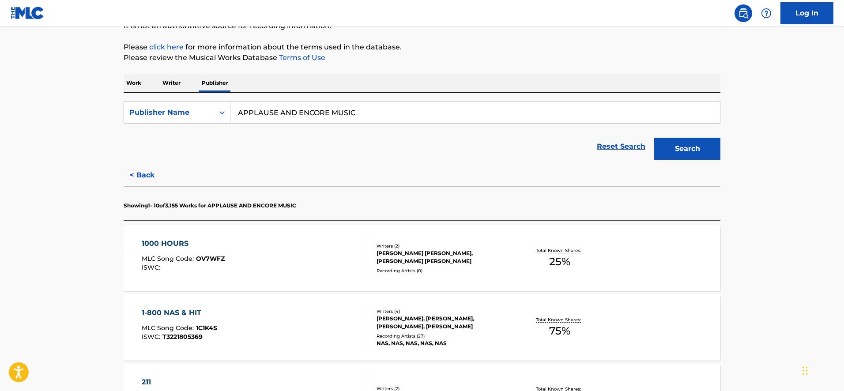
click at [183, 309] on div "1-800 NAS & HIT" at bounding box center [180, 313] width 76 height 11
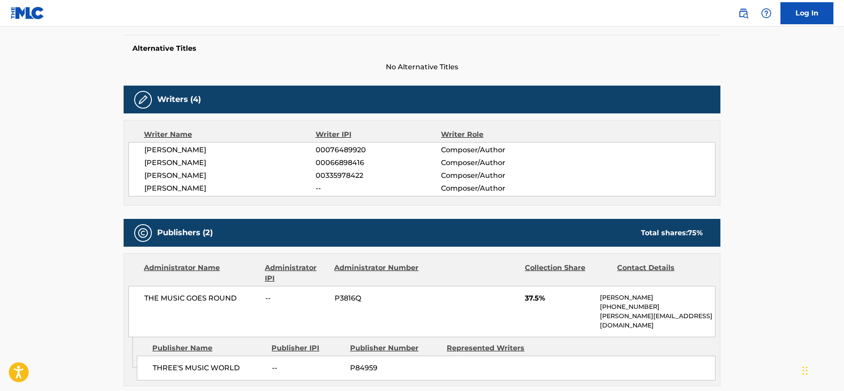
scroll to position [496, 0]
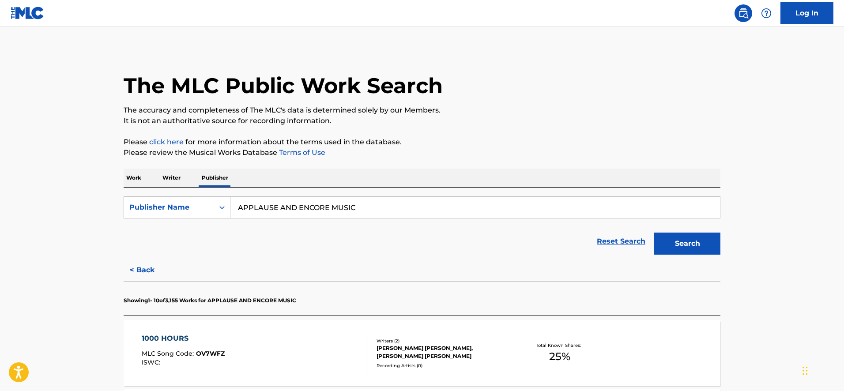
click at [270, 214] on input "APPLAUSE AND ENCORE MUSIC" at bounding box center [476, 207] width 490 height 21
paste input "SONGS OF GOLGOTHA"
type input "SONGS OF GOLGOTHA"
click at [655, 233] on button "Search" at bounding box center [688, 244] width 66 height 22
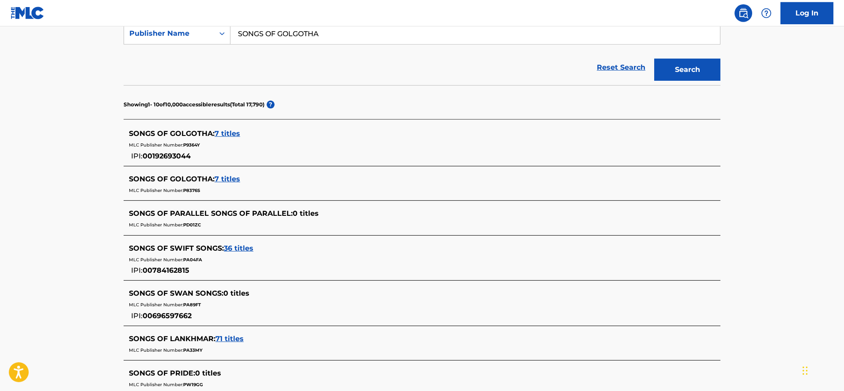
scroll to position [180, 0]
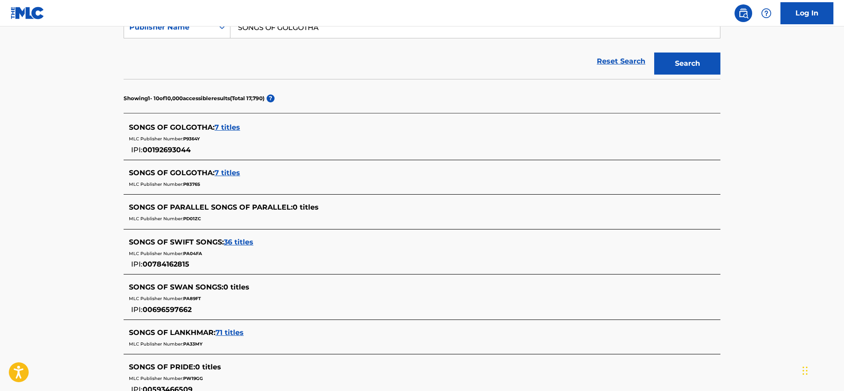
click at [225, 175] on span "7 titles" at bounding box center [228, 173] width 26 height 8
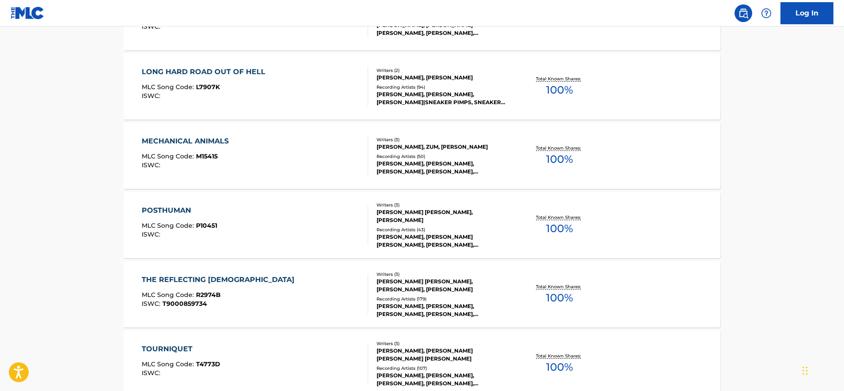
scroll to position [405, 0]
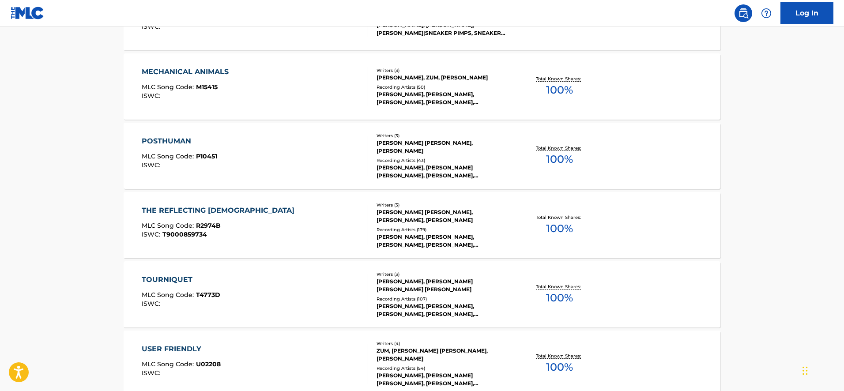
click at [193, 344] on div "USER FRIENDLY" at bounding box center [181, 349] width 79 height 11
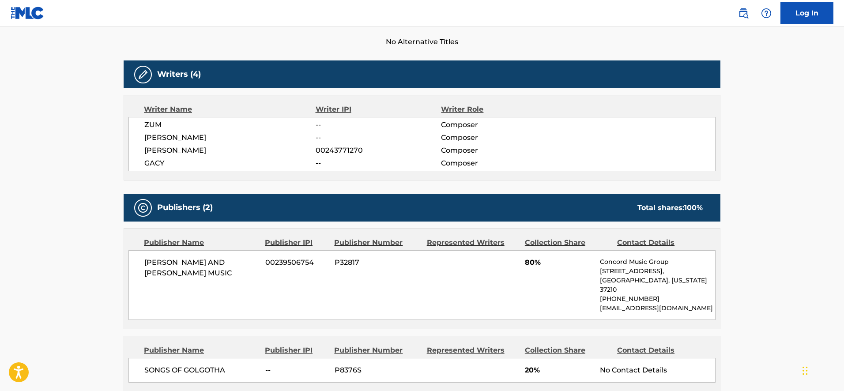
scroll to position [270, 0]
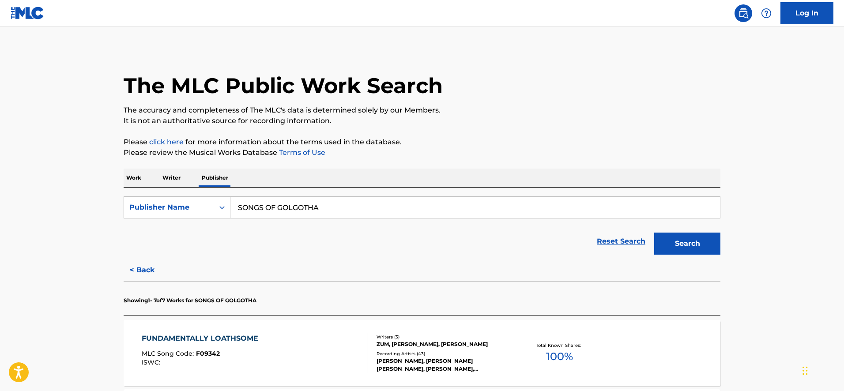
click at [291, 207] on input "SONGS OF GOLGOTHA" at bounding box center [476, 207] width 490 height 21
paste input "CASSIO SOUND"
type input "CASSIO SOUND"
click at [655, 233] on button "Search" at bounding box center [688, 244] width 66 height 22
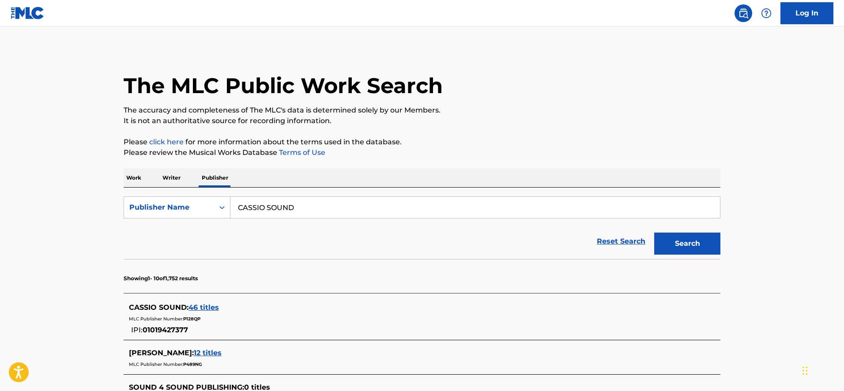
click at [212, 308] on span "46 titles" at bounding box center [204, 307] width 30 height 8
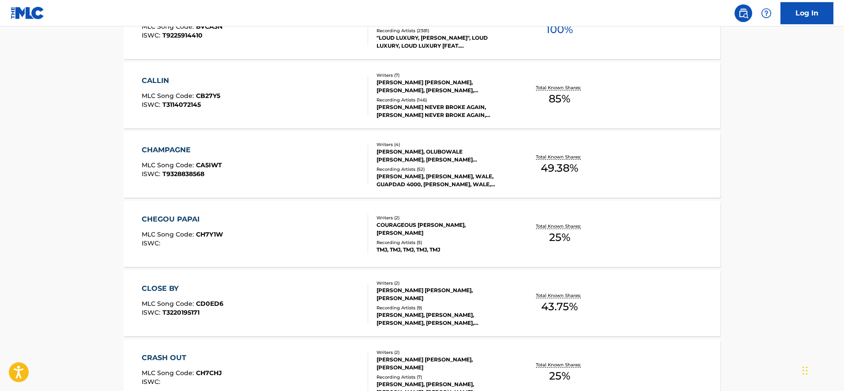
scroll to position [631, 0]
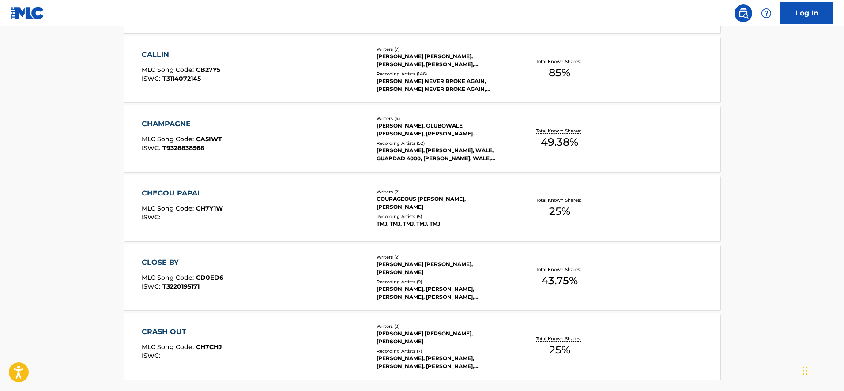
click at [158, 263] on div "CLOSE BY" at bounding box center [183, 262] width 82 height 11
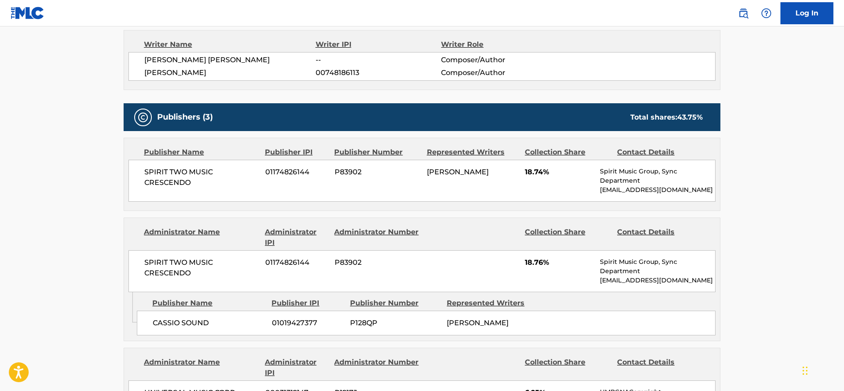
scroll to position [450, 0]
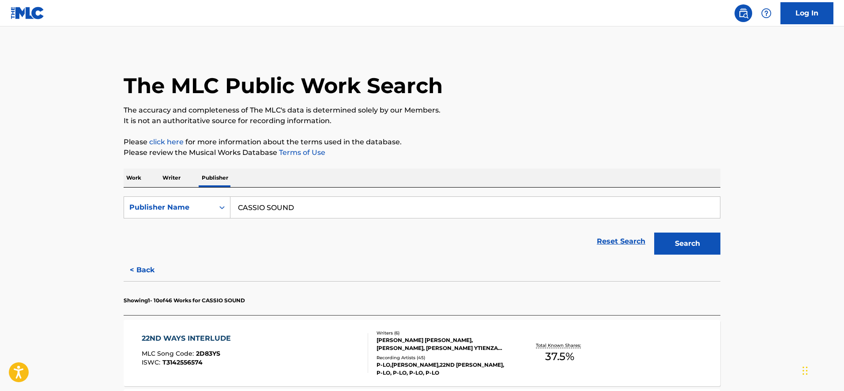
click at [242, 208] on input "CASSIO SOUND" at bounding box center [476, 207] width 490 height 21
click at [205, 208] on div "Publisher Name" at bounding box center [168, 207] width 79 height 11
click at [196, 243] on div "MLC Publisher Number" at bounding box center [177, 252] width 106 height 22
click at [251, 208] on input "Search Form" at bounding box center [476, 207] width 490 height 21
paste input "PA89KP"
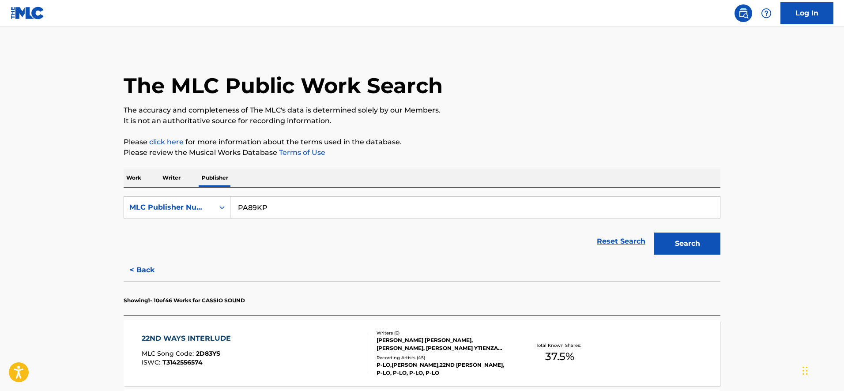
type input "PA89KP"
click at [655, 233] on button "Search" at bounding box center [688, 244] width 66 height 22
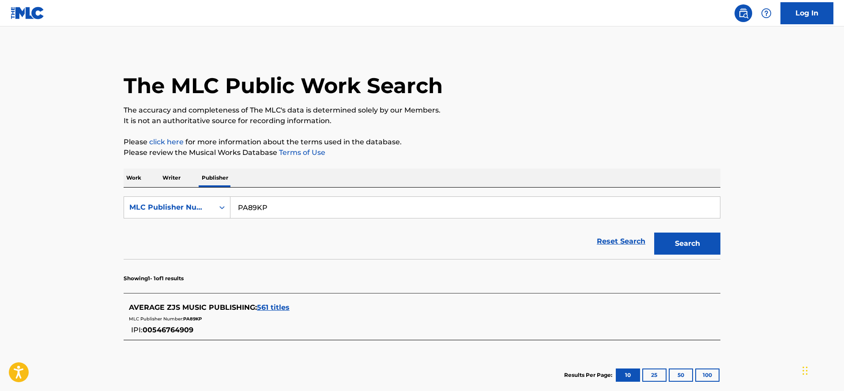
click at [269, 305] on span "561 titles" at bounding box center [273, 307] width 33 height 8
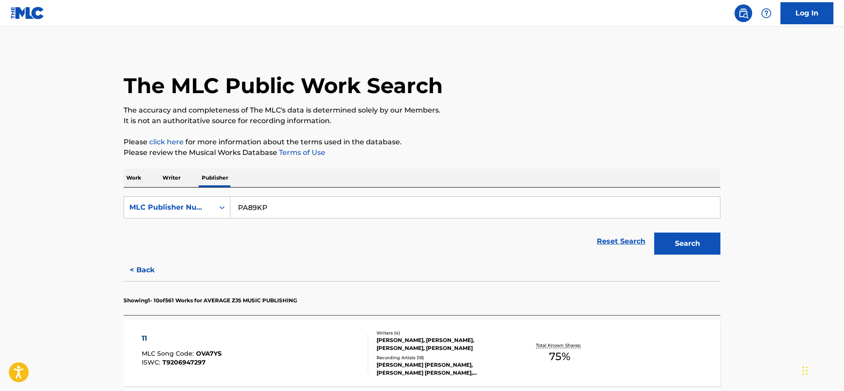
scroll to position [270, 0]
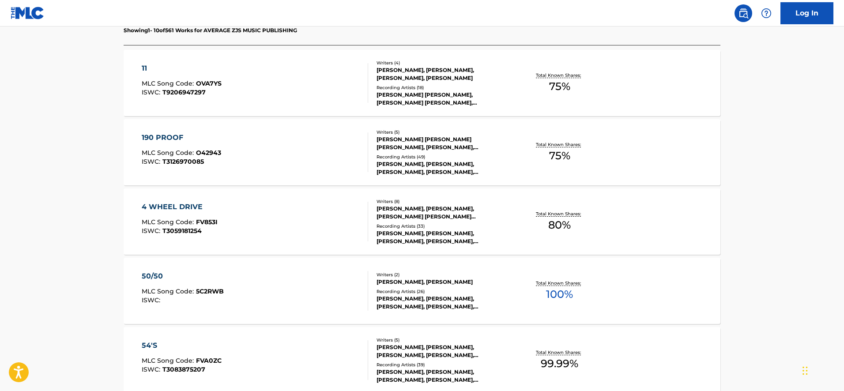
click at [257, 289] on div "50/50 MLC Song Code : 5C2RWB ISWC :" at bounding box center [255, 291] width 227 height 40
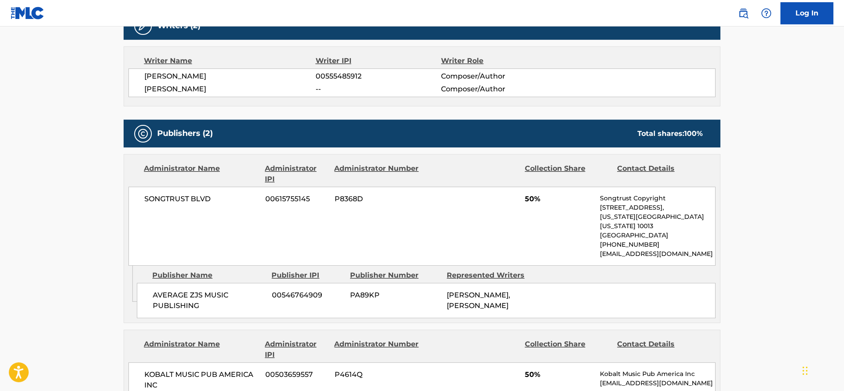
scroll to position [315, 0]
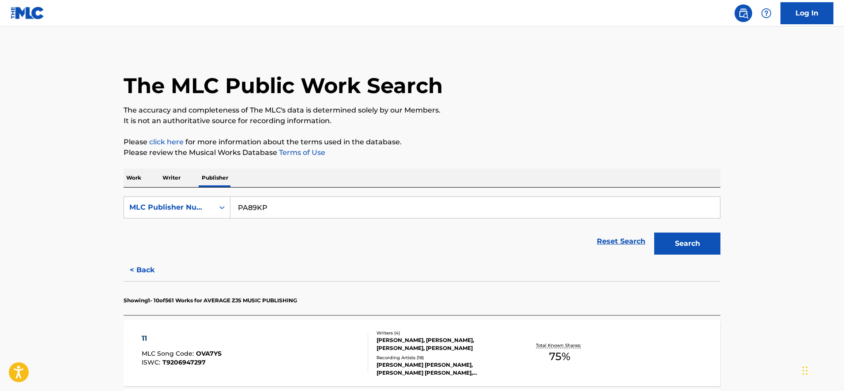
click at [272, 208] on input "PA89KP" at bounding box center [476, 207] width 490 height 21
paste input "A BOY NAMED [PERSON_NAME]"
type input "A BOY NAMED [PERSON_NAME]"
click at [655, 233] on button "Search" at bounding box center [688, 244] width 66 height 22
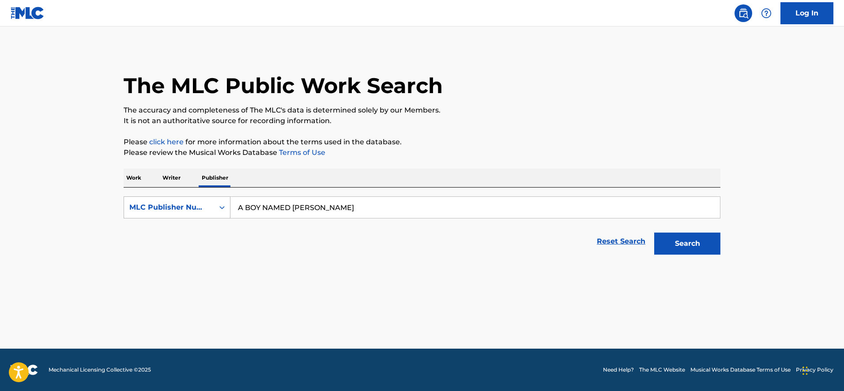
click at [215, 203] on div "Search Form" at bounding box center [222, 208] width 16 height 16
click at [206, 221] on div "Publisher Name" at bounding box center [177, 230] width 106 height 22
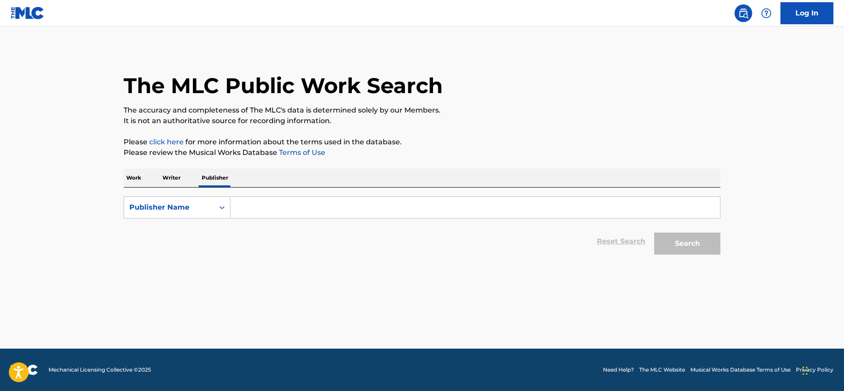
click at [261, 209] on input "Search Form" at bounding box center [476, 207] width 490 height 21
paste input "A BOY NAMED [PERSON_NAME]"
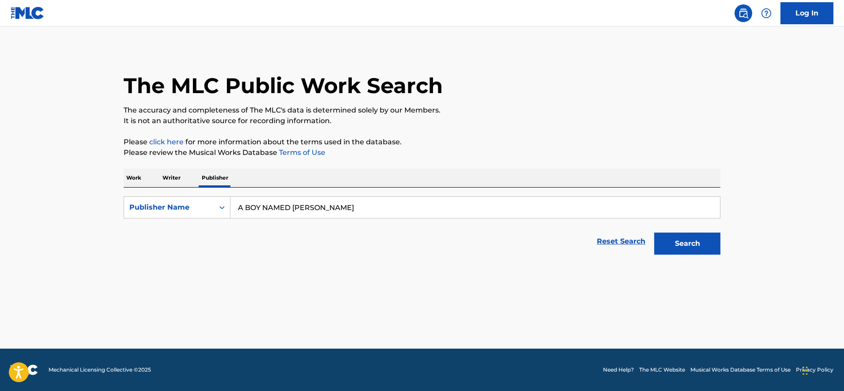
type input "A BOY NAMED [PERSON_NAME]"
click at [655, 233] on button "Search" at bounding box center [688, 244] width 66 height 22
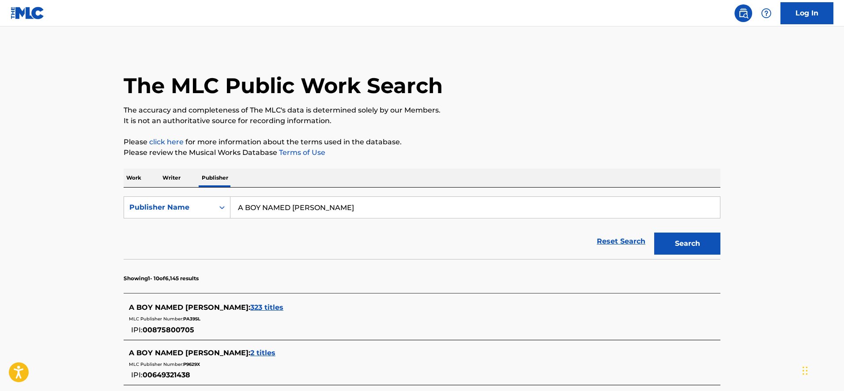
click at [250, 306] on span "323 titles" at bounding box center [266, 307] width 33 height 8
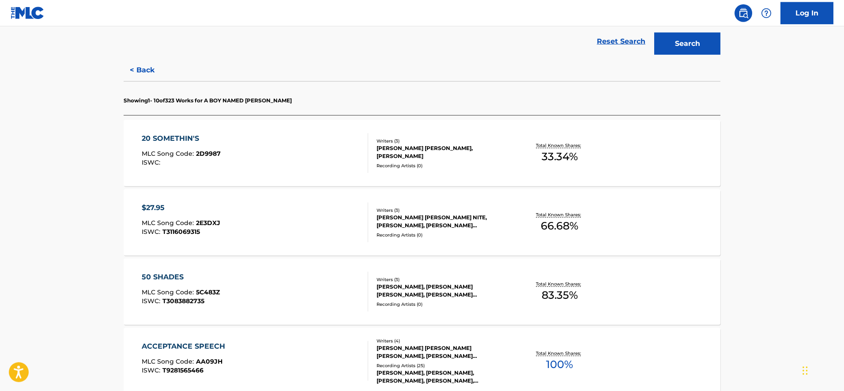
scroll to position [225, 0]
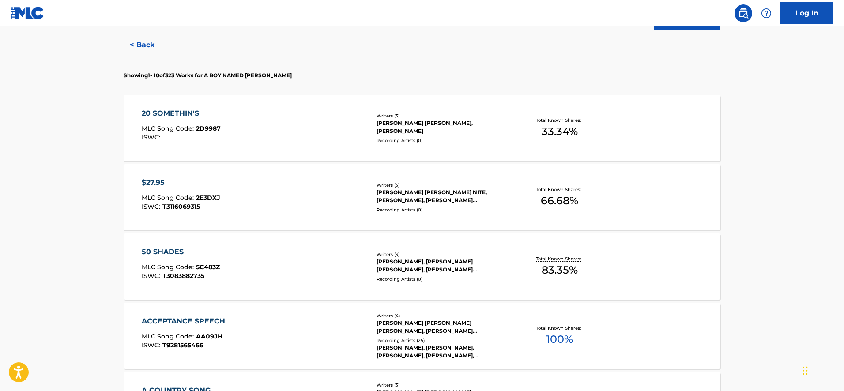
click at [200, 318] on div "ACCEPTANCE SPEECH" at bounding box center [186, 321] width 88 height 11
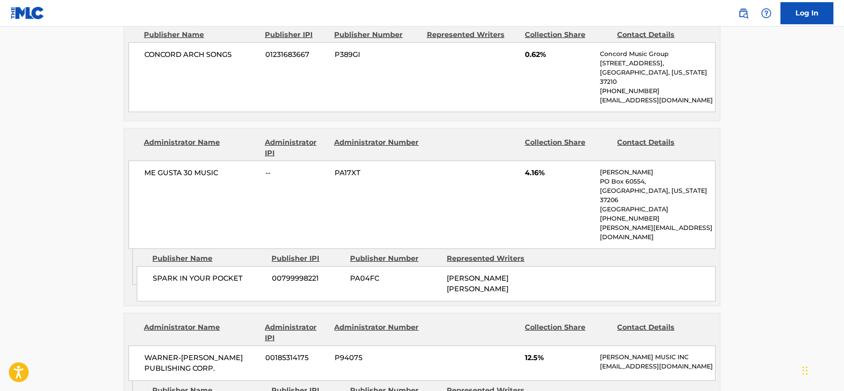
scroll to position [1126, 0]
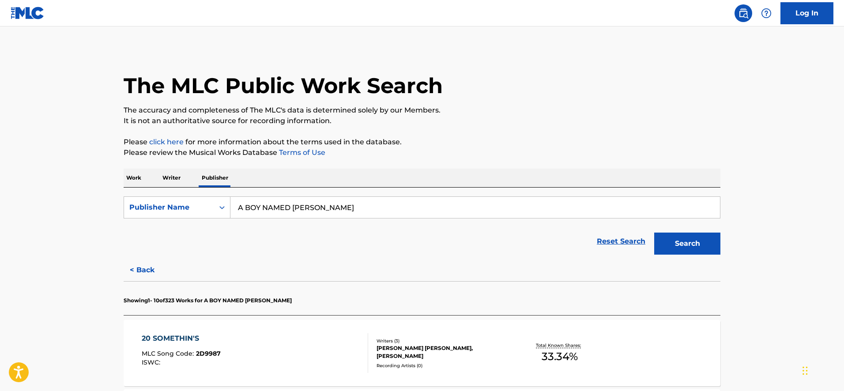
click at [265, 203] on input "A BOY NAMED [PERSON_NAME]" at bounding box center [476, 207] width 490 height 21
paste input "NOTHIN' BUT NET MUSIC"
type input "NOTHIN' BUT NET MUSIC"
click at [655, 233] on button "Search" at bounding box center [688, 244] width 66 height 22
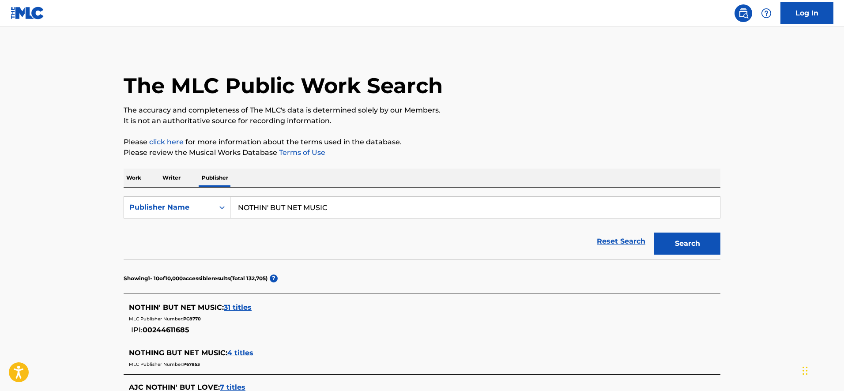
click at [238, 305] on span "31 titles" at bounding box center [238, 307] width 28 height 8
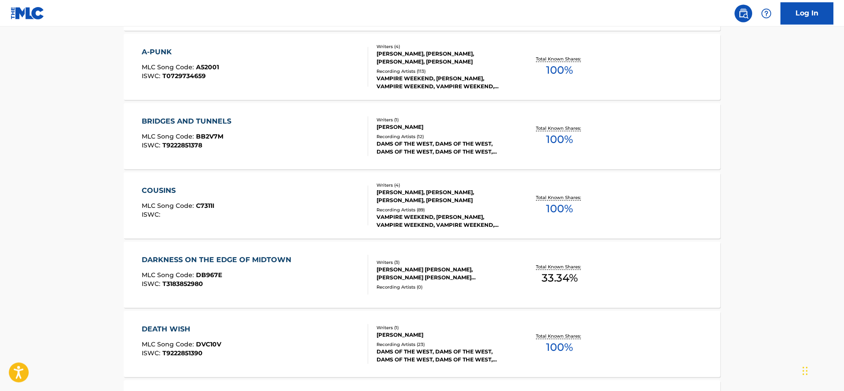
scroll to position [360, 0]
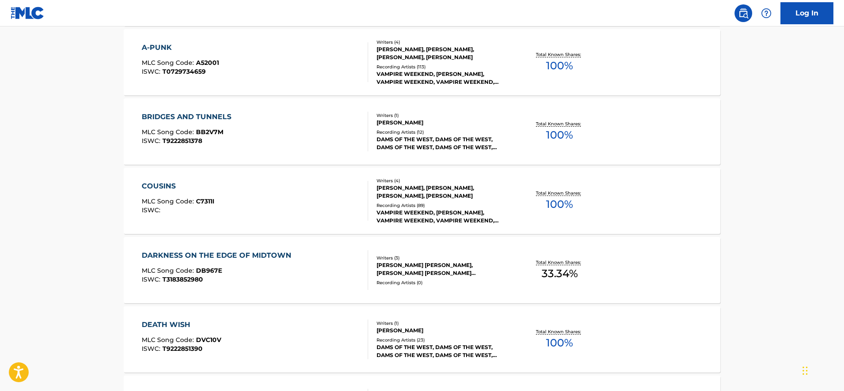
click at [211, 198] on span "C7311I" at bounding box center [205, 201] width 19 height 8
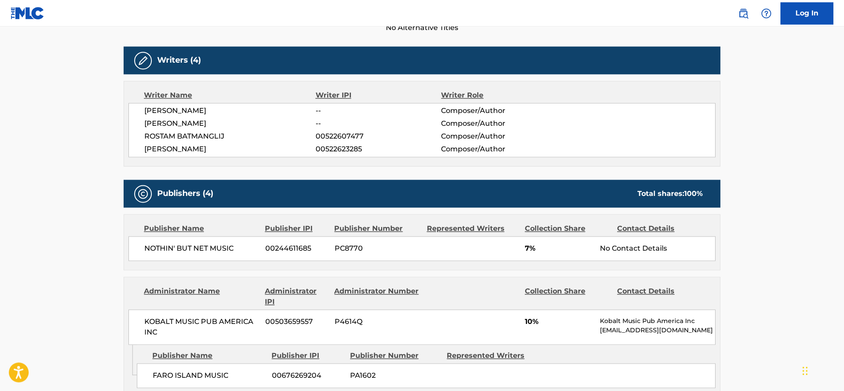
scroll to position [315, 0]
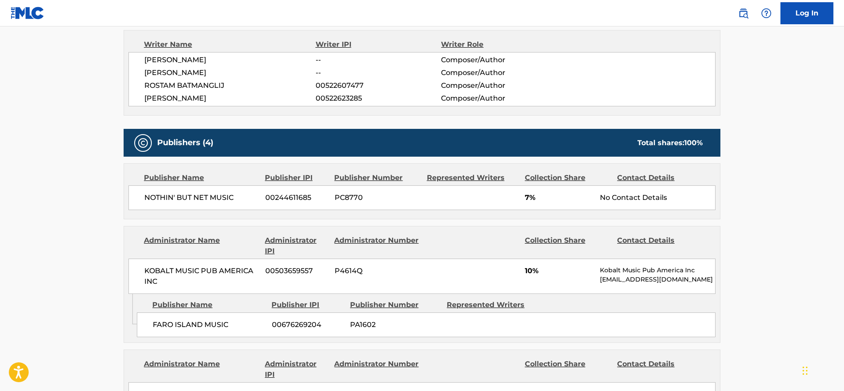
click at [83, 71] on main "< Back to public search results Copy work link COUSINS Work Detail Member Work …" at bounding box center [422, 379] width 844 height 1336
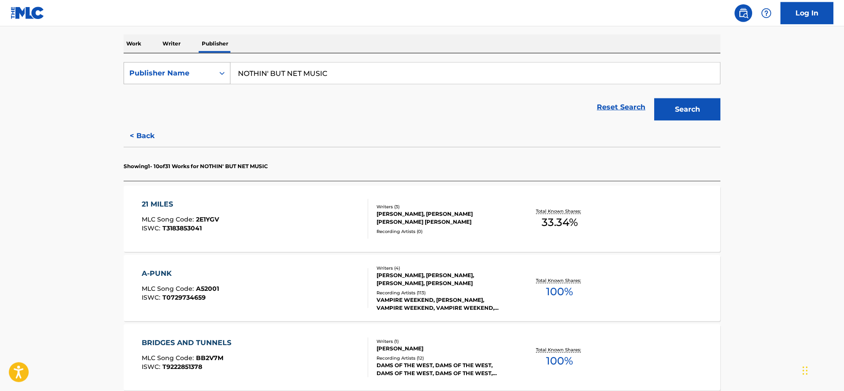
scroll to position [135, 0]
click at [266, 79] on input "NOTHIN' BUT NET MUSIC" at bounding box center [476, 72] width 490 height 21
paste input "WE MADE YOU HOT PUBLISHING"
type input "WE MADE YOU HOT PUBLISHING"
click at [655, 98] on button "Search" at bounding box center [688, 109] width 66 height 22
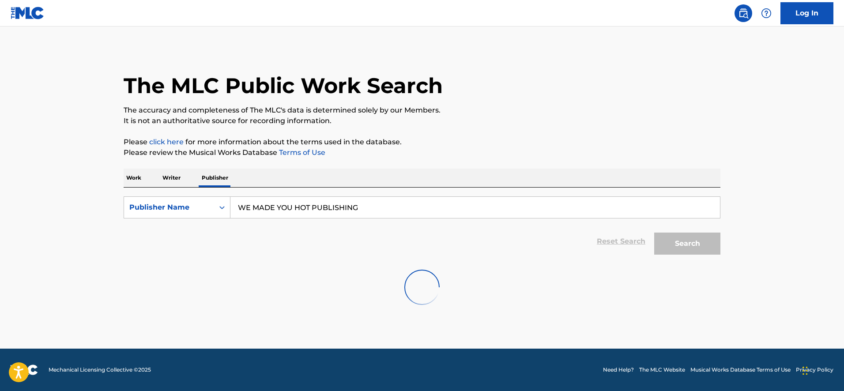
scroll to position [0, 0]
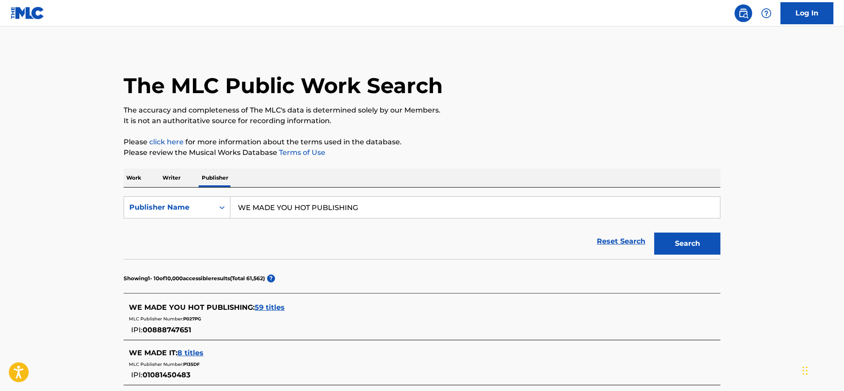
click at [269, 311] on span "59 titles" at bounding box center [270, 307] width 30 height 8
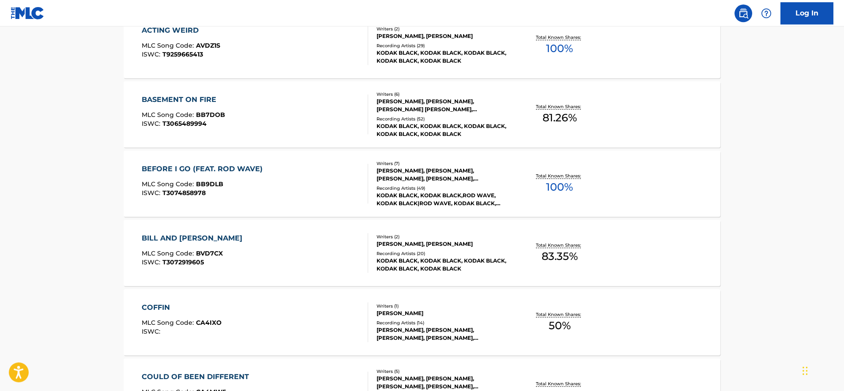
scroll to position [315, 0]
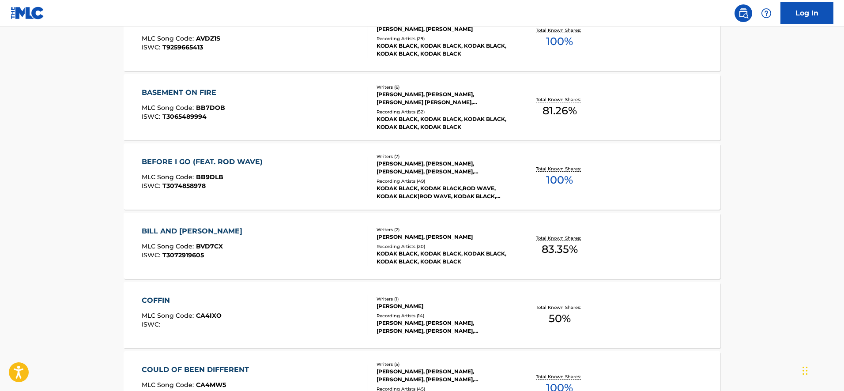
click at [187, 95] on div "BASEMENT ON FIRE" at bounding box center [183, 92] width 83 height 11
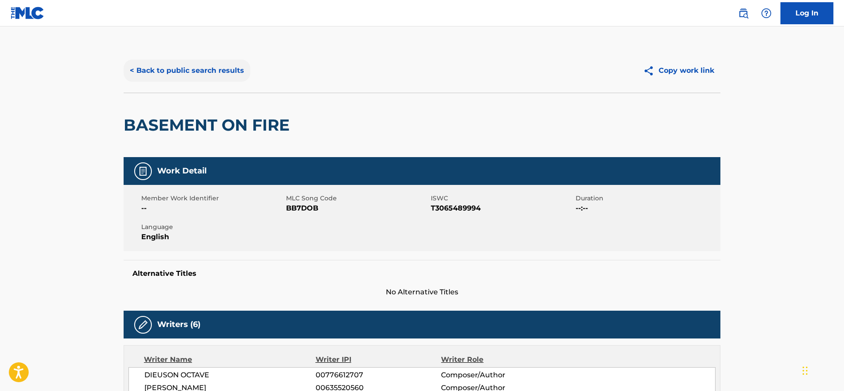
click at [211, 67] on button "< Back to public search results" at bounding box center [187, 71] width 127 height 22
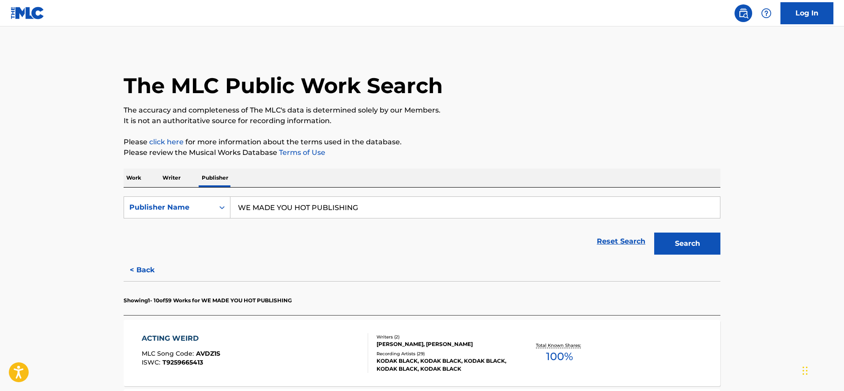
click at [316, 214] on input "WE MADE YOU HOT PUBLISHING" at bounding box center [476, 207] width 490 height 21
paste input "MCNELLA MUSIC"
type input "MCNELLA MUSIC PUBLISHING"
click at [655, 233] on button "Search" at bounding box center [688, 244] width 66 height 22
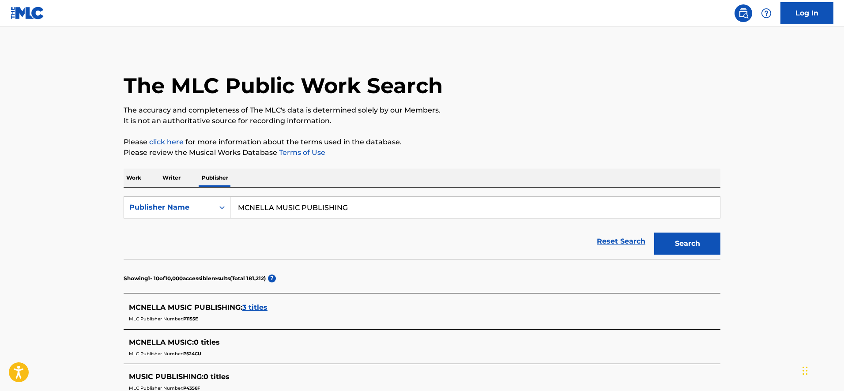
click at [255, 304] on span "3 titles" at bounding box center [254, 307] width 25 height 8
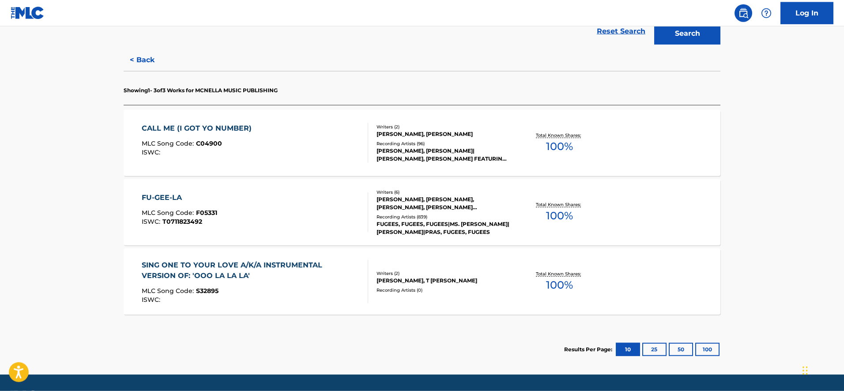
scroll to position [225, 0]
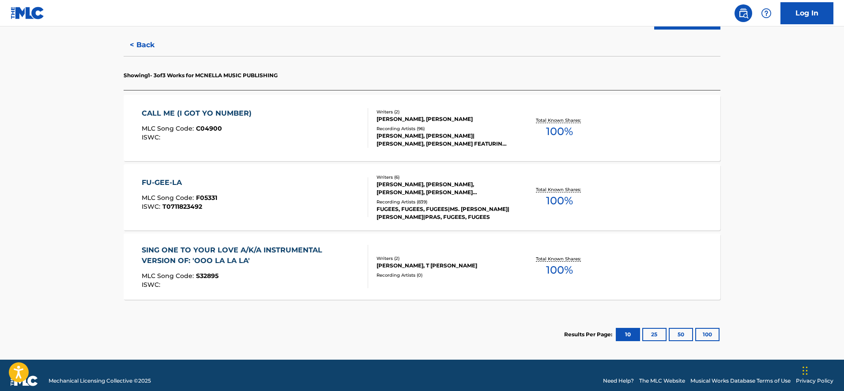
click at [181, 117] on div "CALL ME (I GOT YO NUMBER)" at bounding box center [199, 113] width 114 height 11
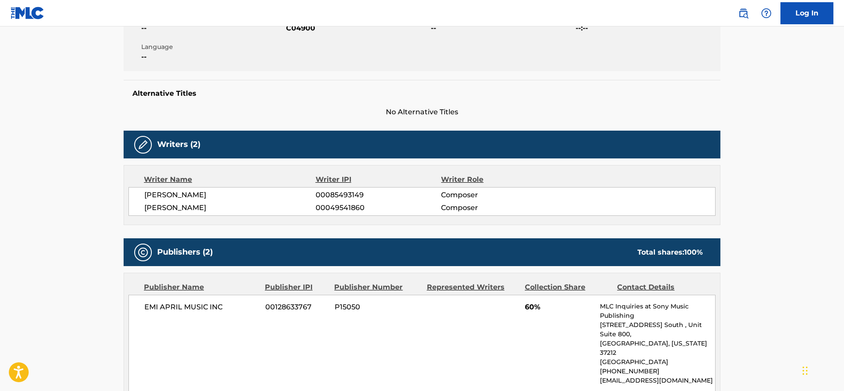
scroll to position [360, 0]
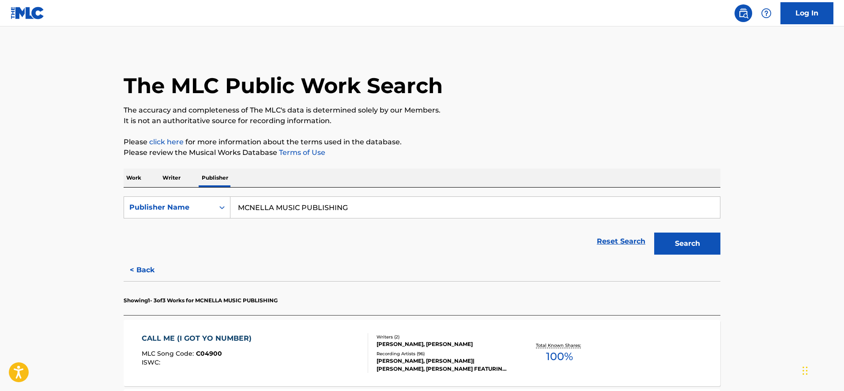
click at [250, 204] on input "MCNELLA MUSIC PUBLISHING" at bounding box center [476, 207] width 490 height 21
paste input "BRIGHT MORNING MUSIC"
type input "BRIGHT MORNING MUSIC"
click at [655, 233] on button "Search" at bounding box center [688, 244] width 66 height 22
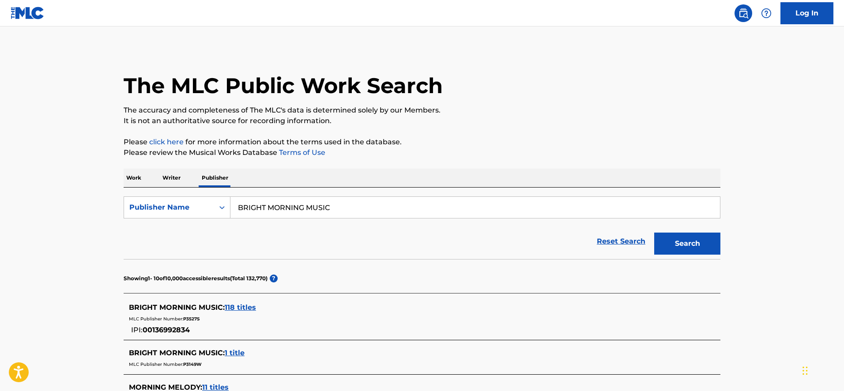
click at [231, 305] on span "118 titles" at bounding box center [240, 307] width 31 height 8
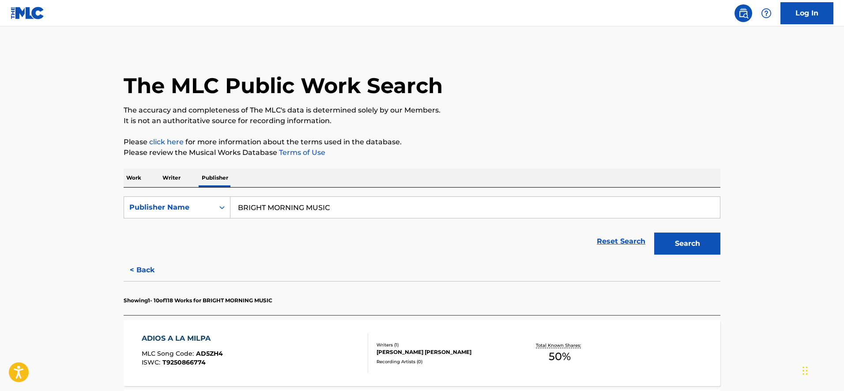
scroll to position [270, 0]
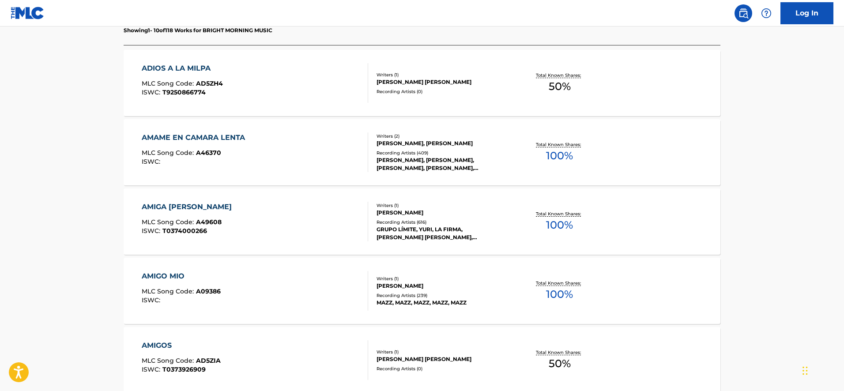
click at [154, 205] on div "AMIGA [PERSON_NAME]" at bounding box center [189, 207] width 95 height 11
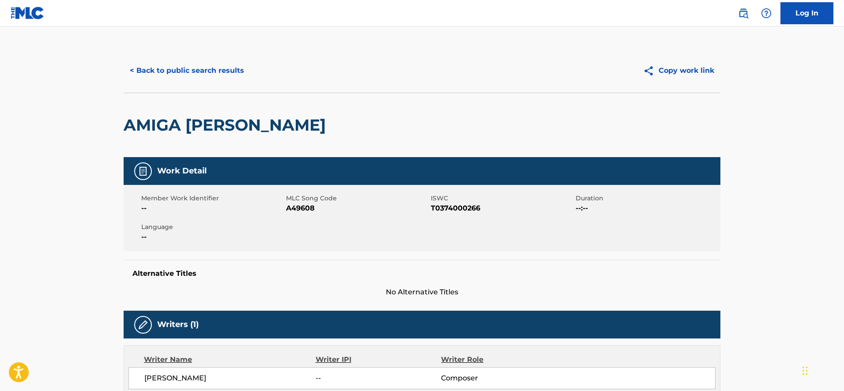
scroll to position [360, 0]
